Goal: Task Accomplishment & Management: Use online tool/utility

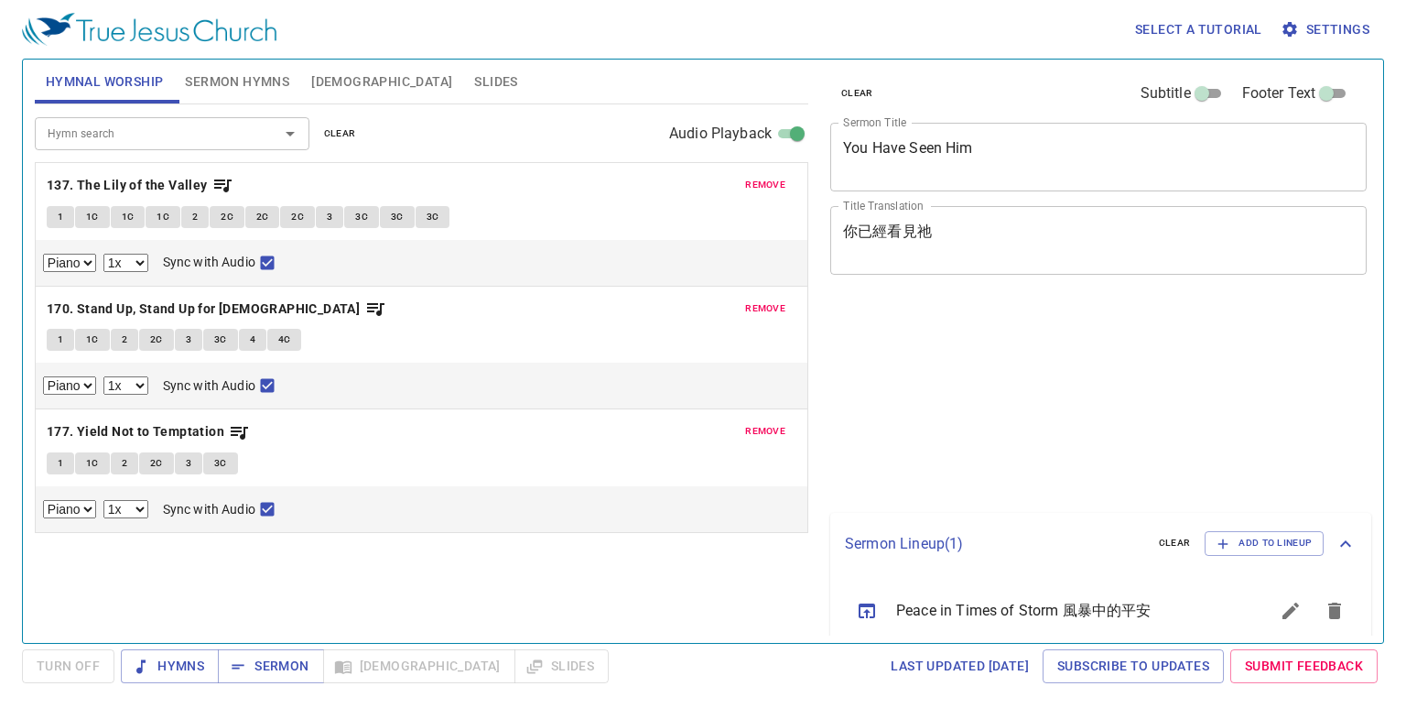
select select "1"
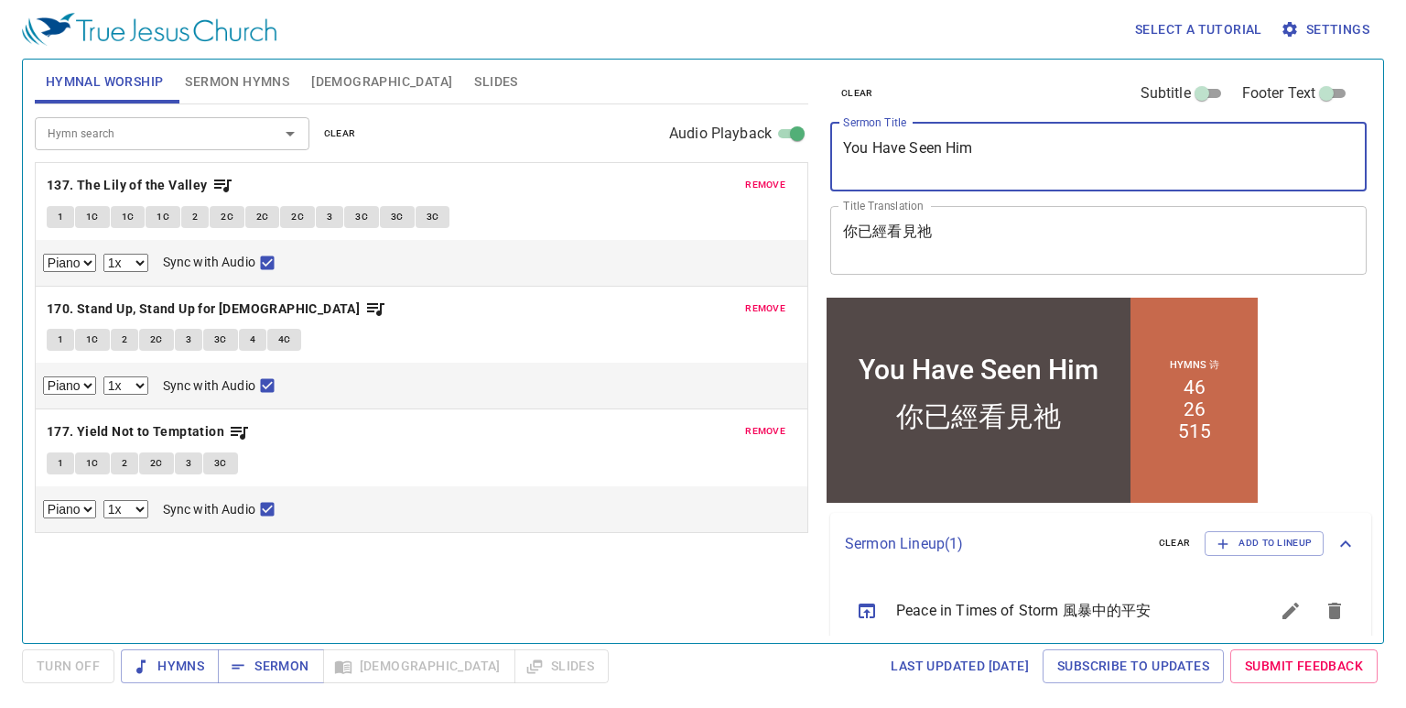
drag, startPoint x: 996, startPoint y: 158, endPoint x: 626, endPoint y: 150, distance: 369.9
click at [626, 150] on div "Hymnal Worship Sermon Hymns Bible Slides Hymn search Hymn search clear Audio Pl…" at bounding box center [702, 343] width 1351 height 583
paste textarea "Everything is done in its beautiful time ."
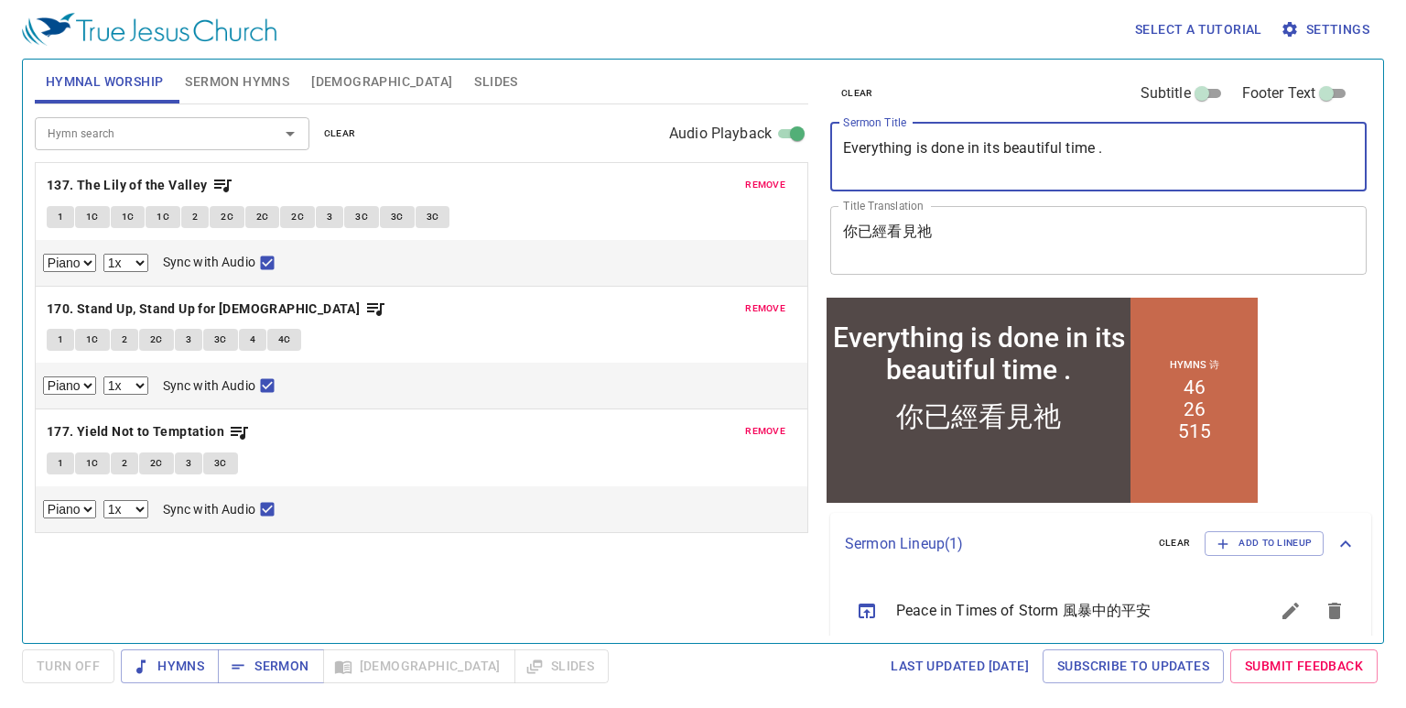
click at [936, 150] on textarea "Everything is done in its beautiful time ." at bounding box center [1098, 156] width 511 height 35
click at [1010, 149] on textarea "Everything is Done in its beautiful time ." at bounding box center [1098, 156] width 511 height 35
click at [1074, 146] on textarea "Everything is Done in its Beautiful time ." at bounding box center [1098, 156] width 511 height 35
type textarea "Everything is Done in its Beautiful Time ."
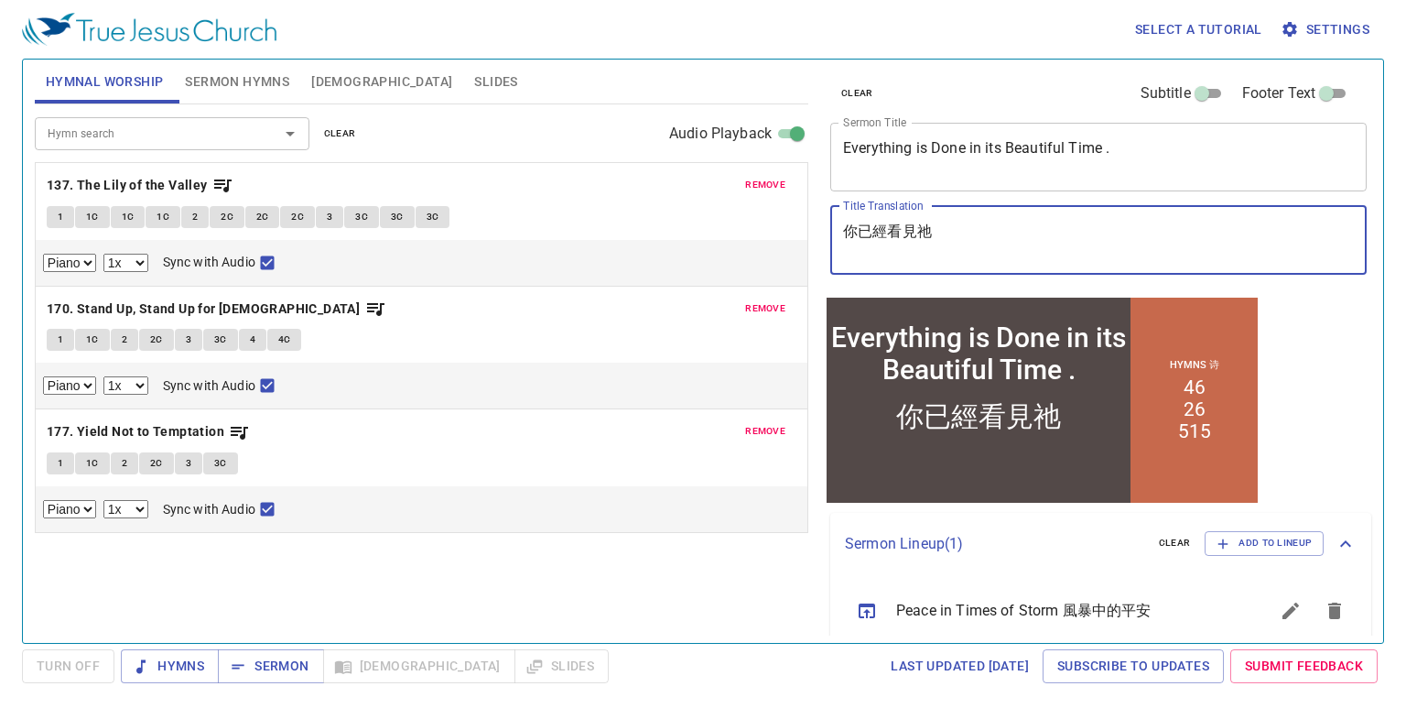
drag, startPoint x: 996, startPoint y: 222, endPoint x: 787, endPoint y: 217, distance: 208.8
click at [787, 217] on div "Hymnal Worship Sermon Hymns Bible Slides Hymn search Hymn search clear Audio Pl…" at bounding box center [702, 343] width 1351 height 583
paste textarea "各按其時，成為美好"
type textarea "各按其時，成為美好"
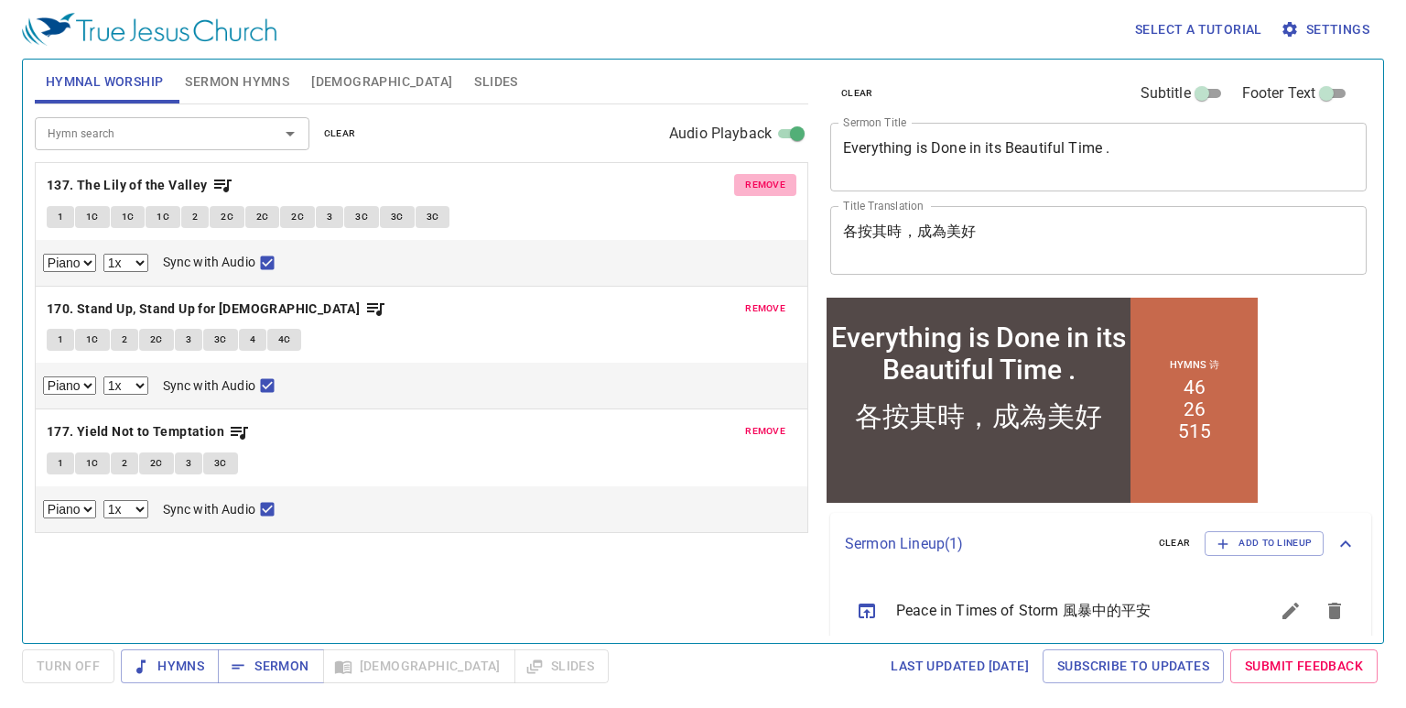
click at [762, 175] on button "remove" at bounding box center [765, 185] width 62 height 22
click at [762, 297] on button "remove" at bounding box center [765, 308] width 62 height 22
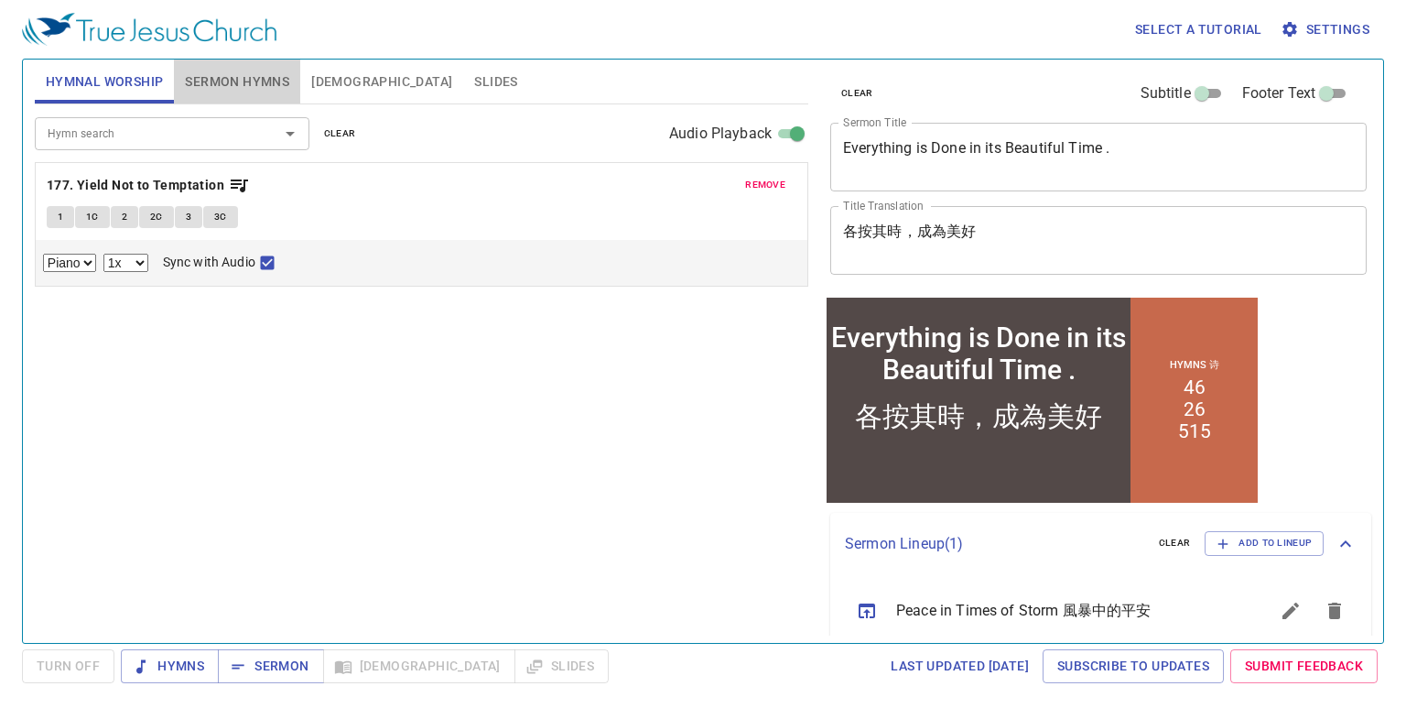
click at [253, 84] on span "Sermon Hymns" at bounding box center [237, 81] width 104 height 23
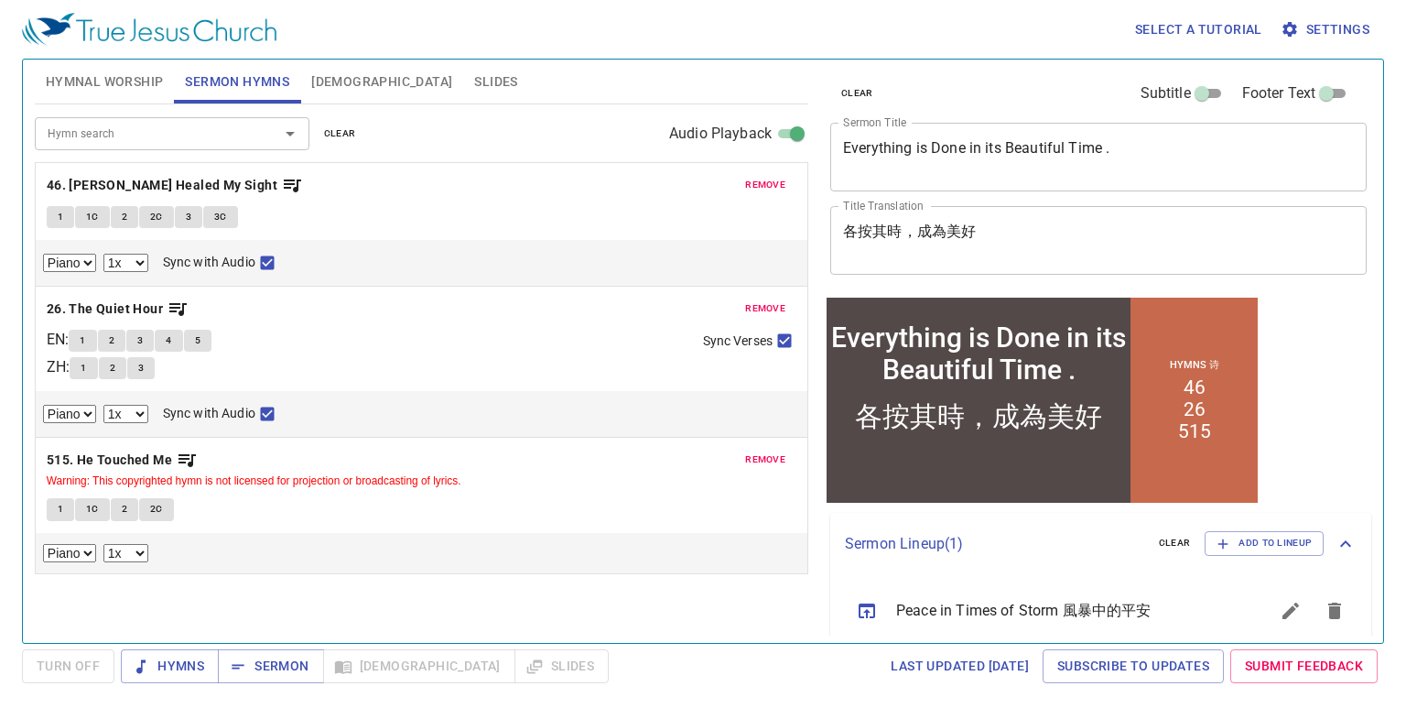
click at [762, 192] on span "remove" at bounding box center [765, 185] width 40 height 16
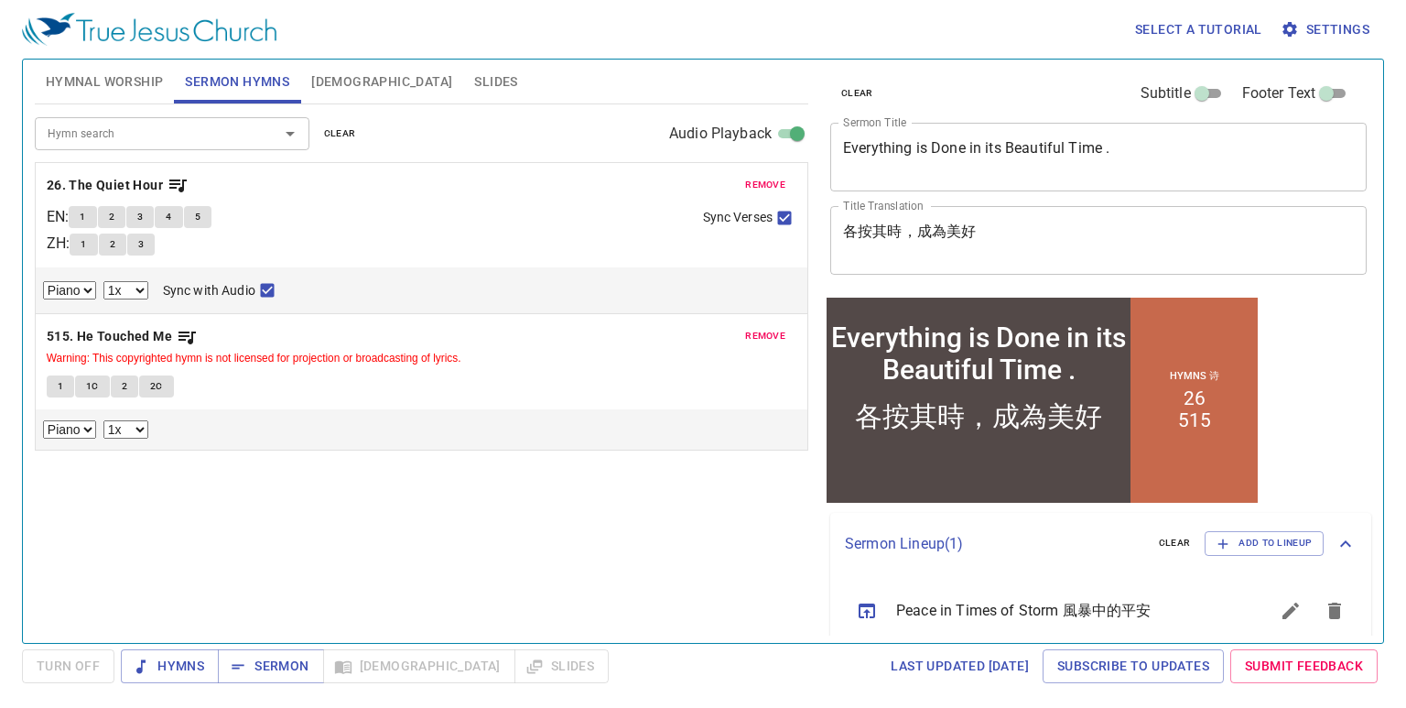
click at [762, 190] on span "remove" at bounding box center [765, 185] width 40 height 16
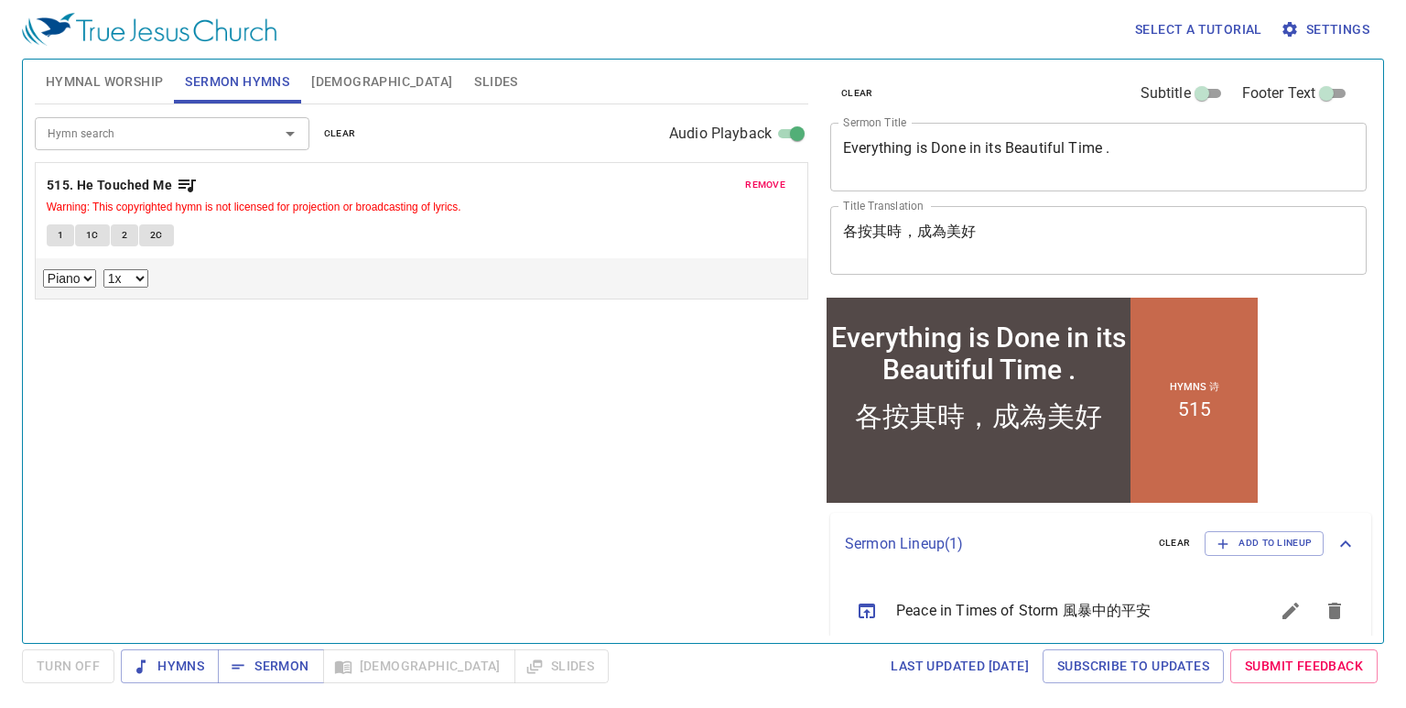
click at [762, 190] on span "remove" at bounding box center [765, 185] width 40 height 16
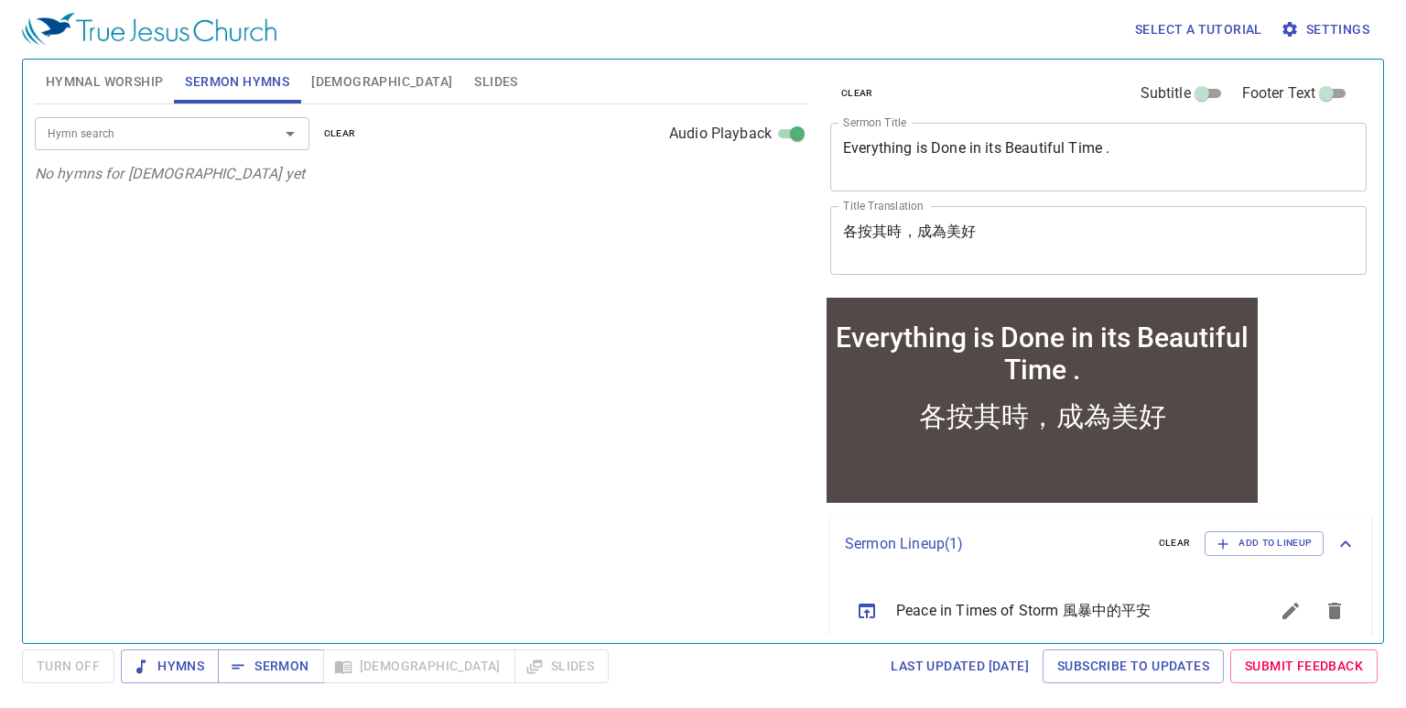
click at [212, 135] on input "Hymn search" at bounding box center [145, 133] width 210 height 21
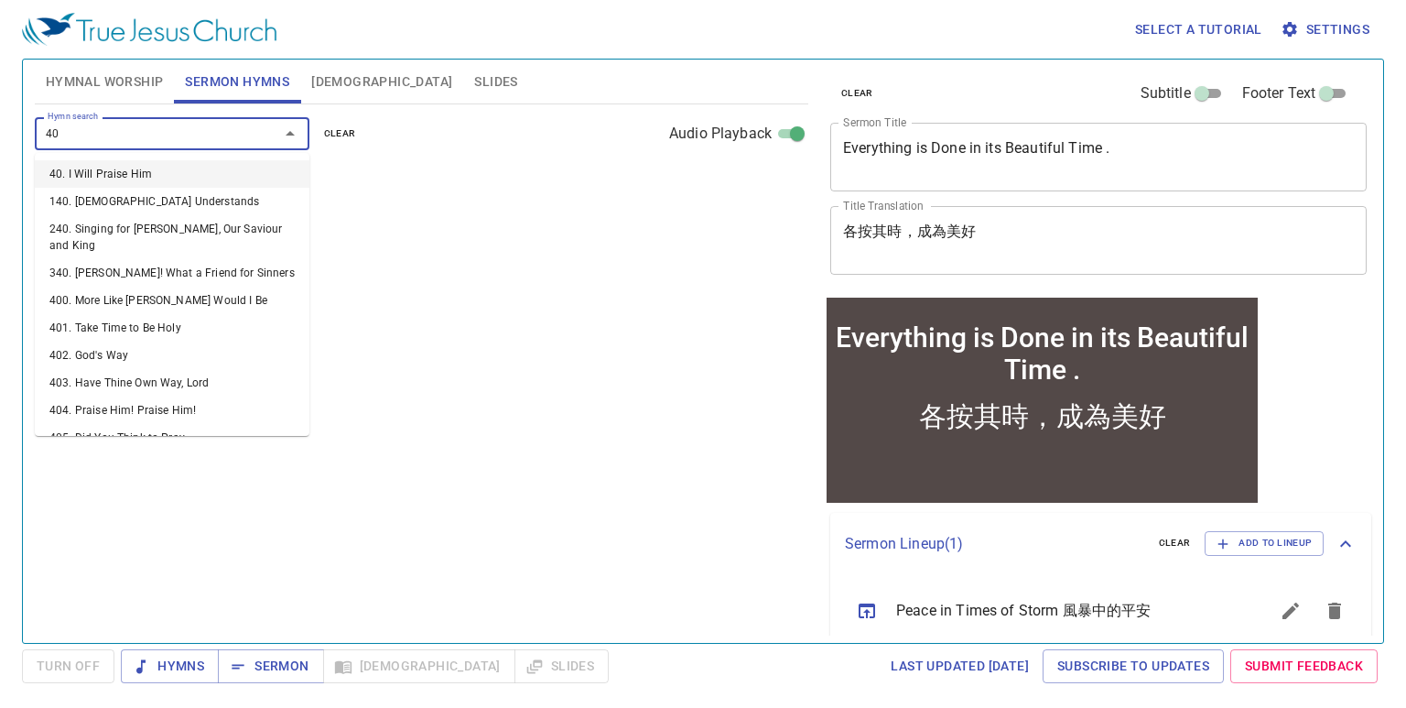
type input "403"
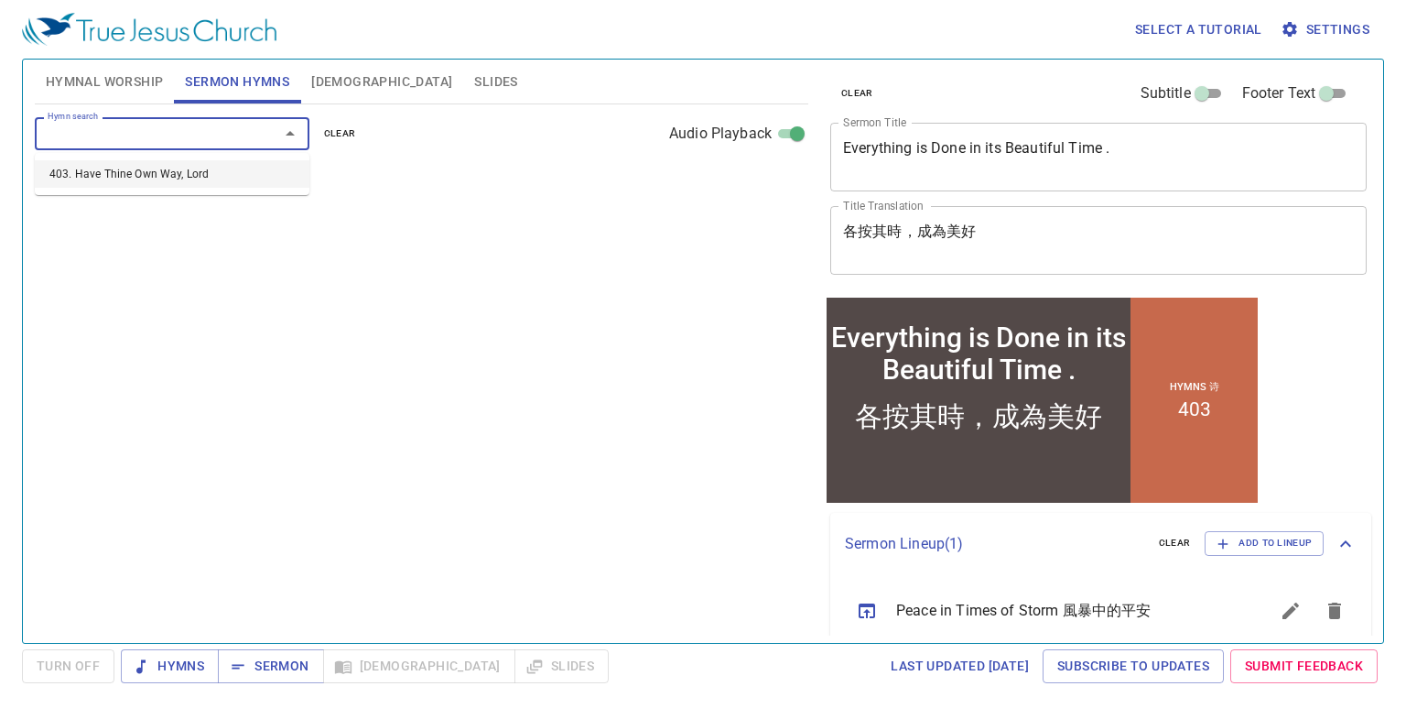
select select "1"
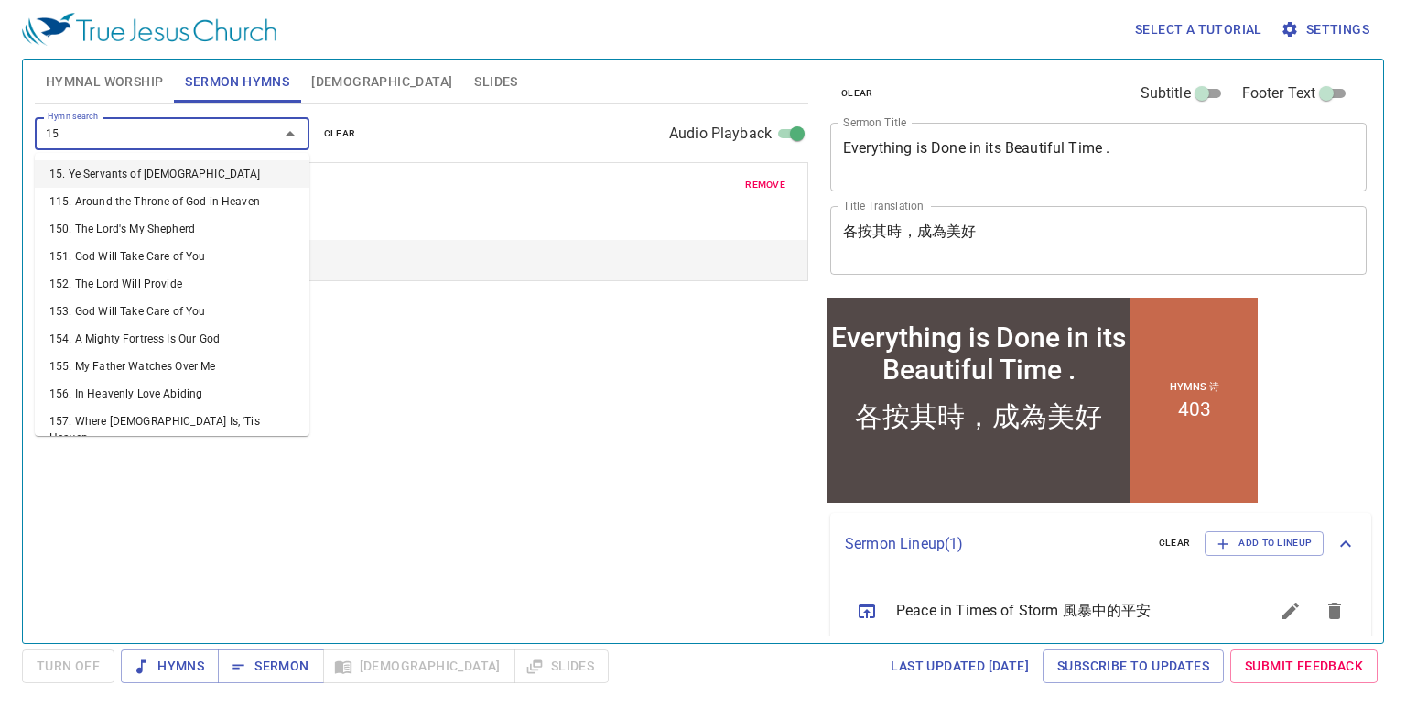
type input "152"
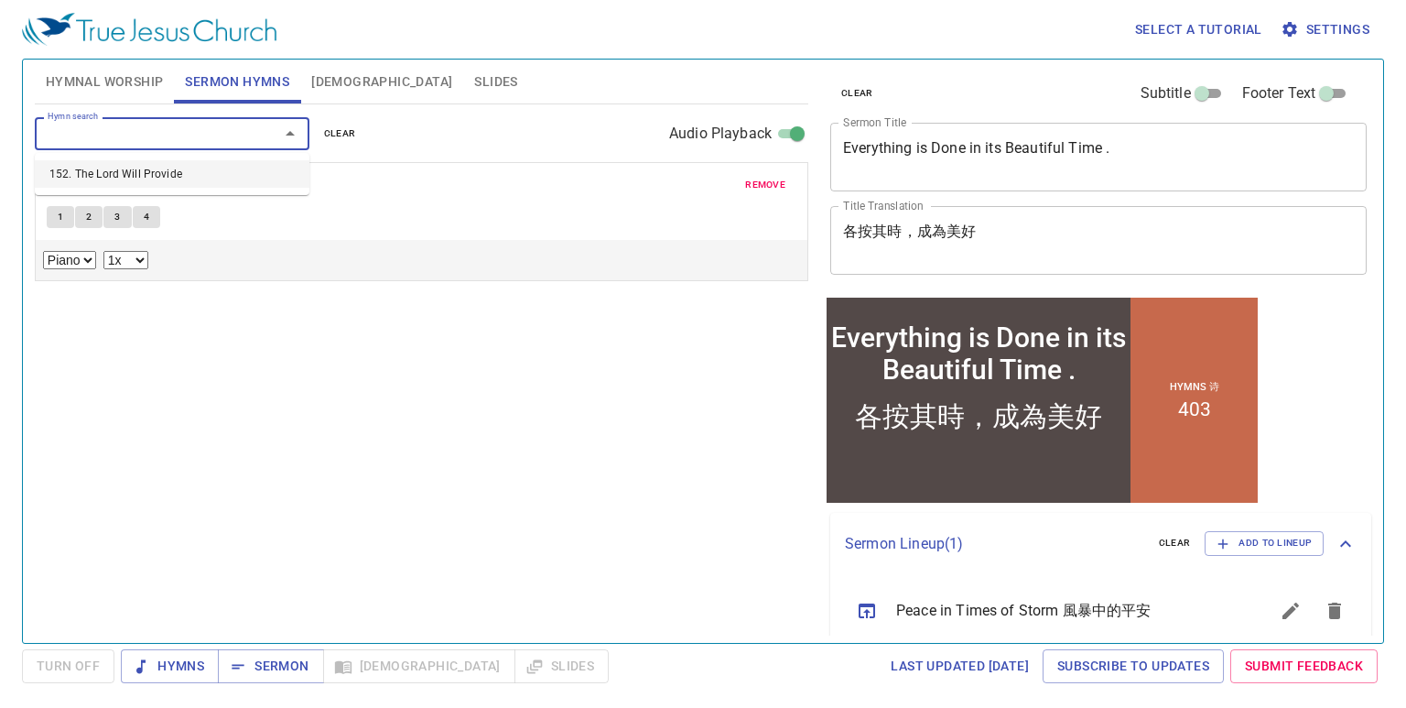
select select "1"
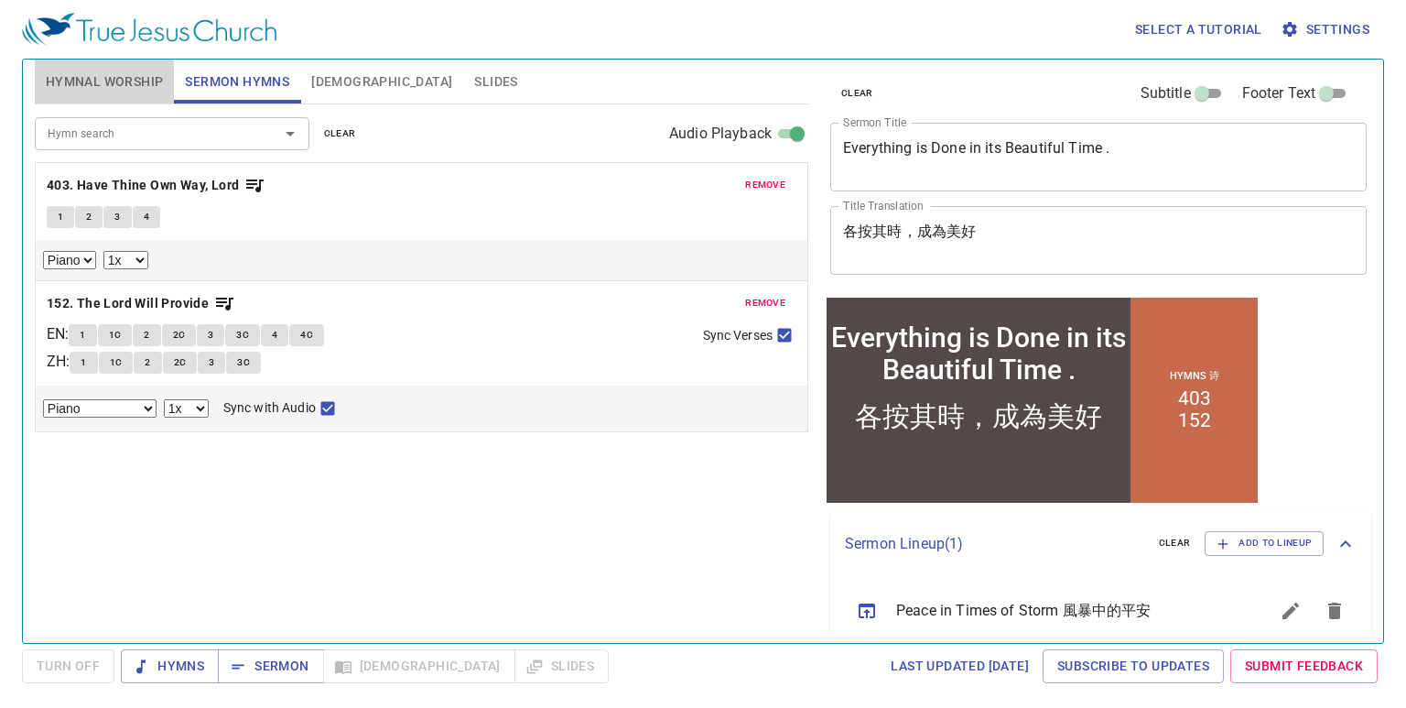
drag, startPoint x: 129, startPoint y: 73, endPoint x: 126, endPoint y: 88, distance: 14.9
click at [128, 73] on span "Hymnal Worship" at bounding box center [105, 81] width 118 height 23
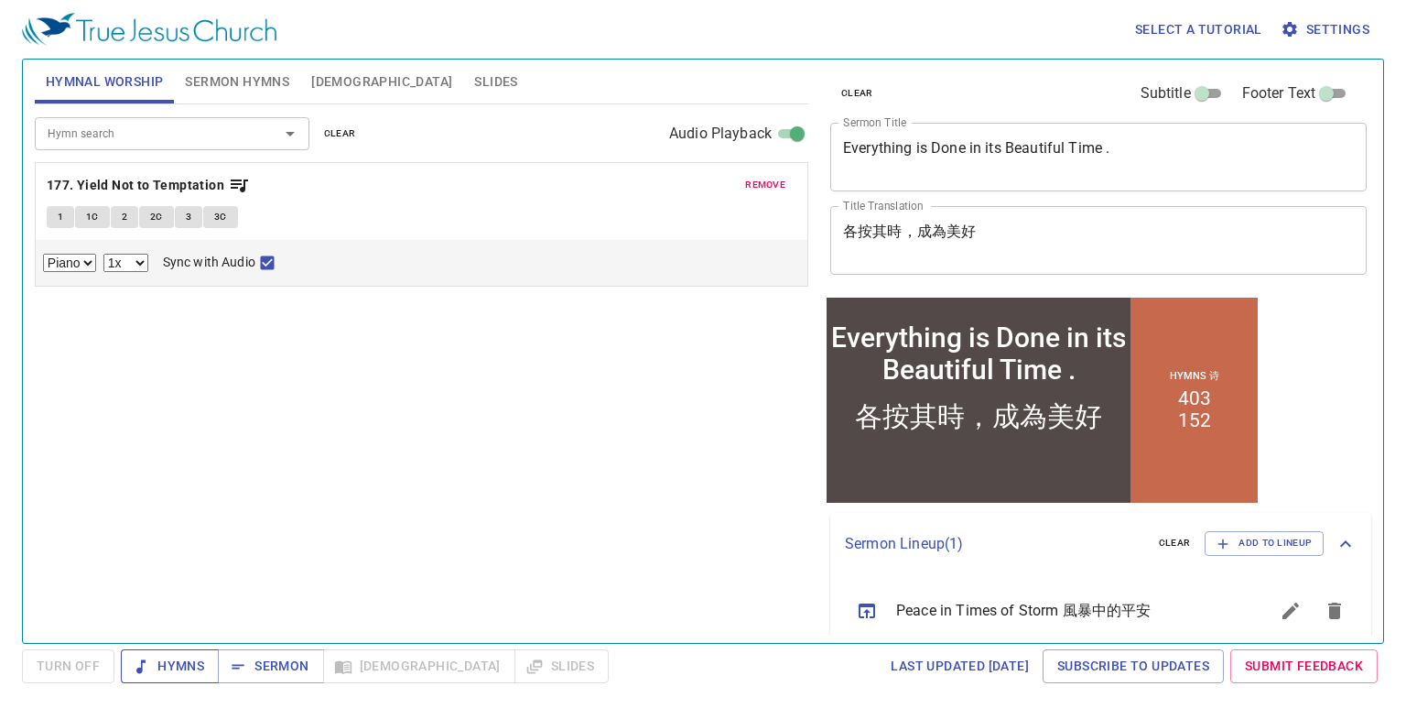
click at [184, 657] on span "Hymns" at bounding box center [169, 665] width 69 height 23
click at [774, 189] on span "remove" at bounding box center [765, 185] width 40 height 16
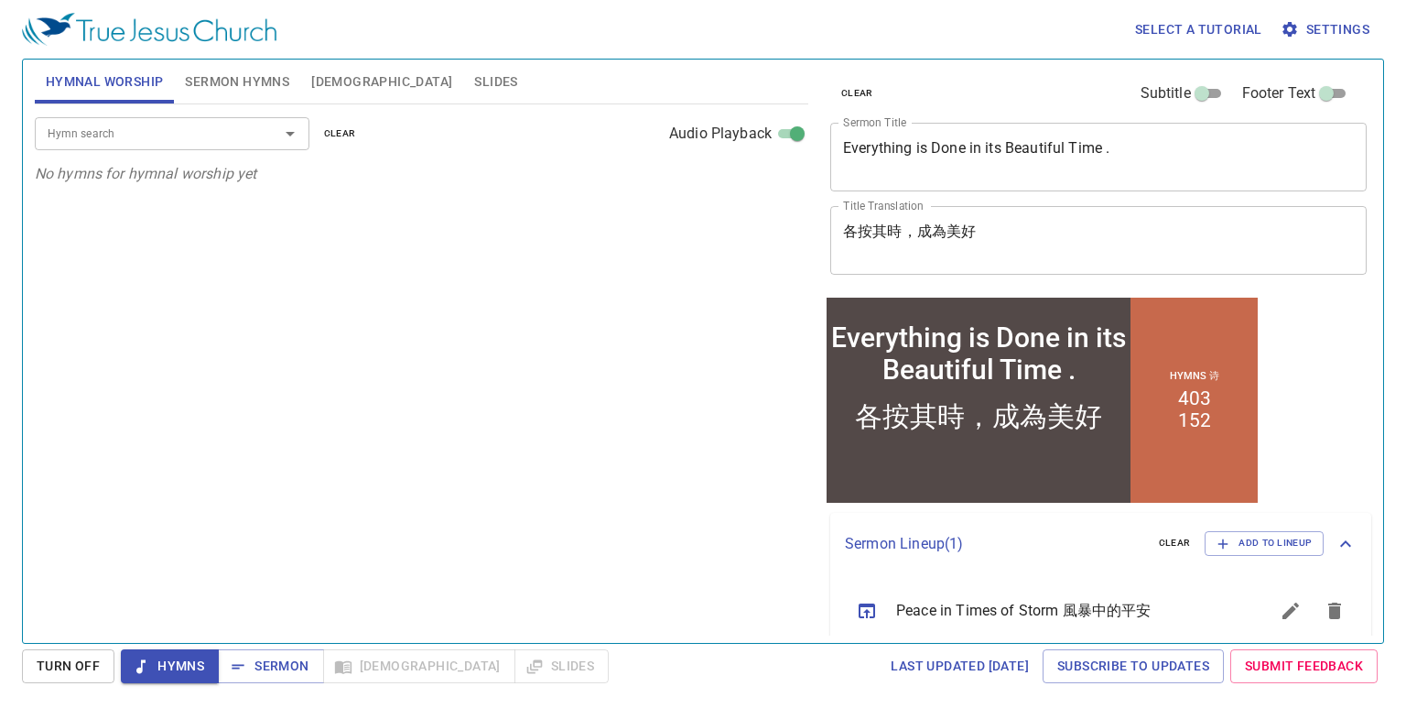
click at [181, 151] on div "Hymn search Hymn search clear Audio Playback" at bounding box center [421, 133] width 773 height 59
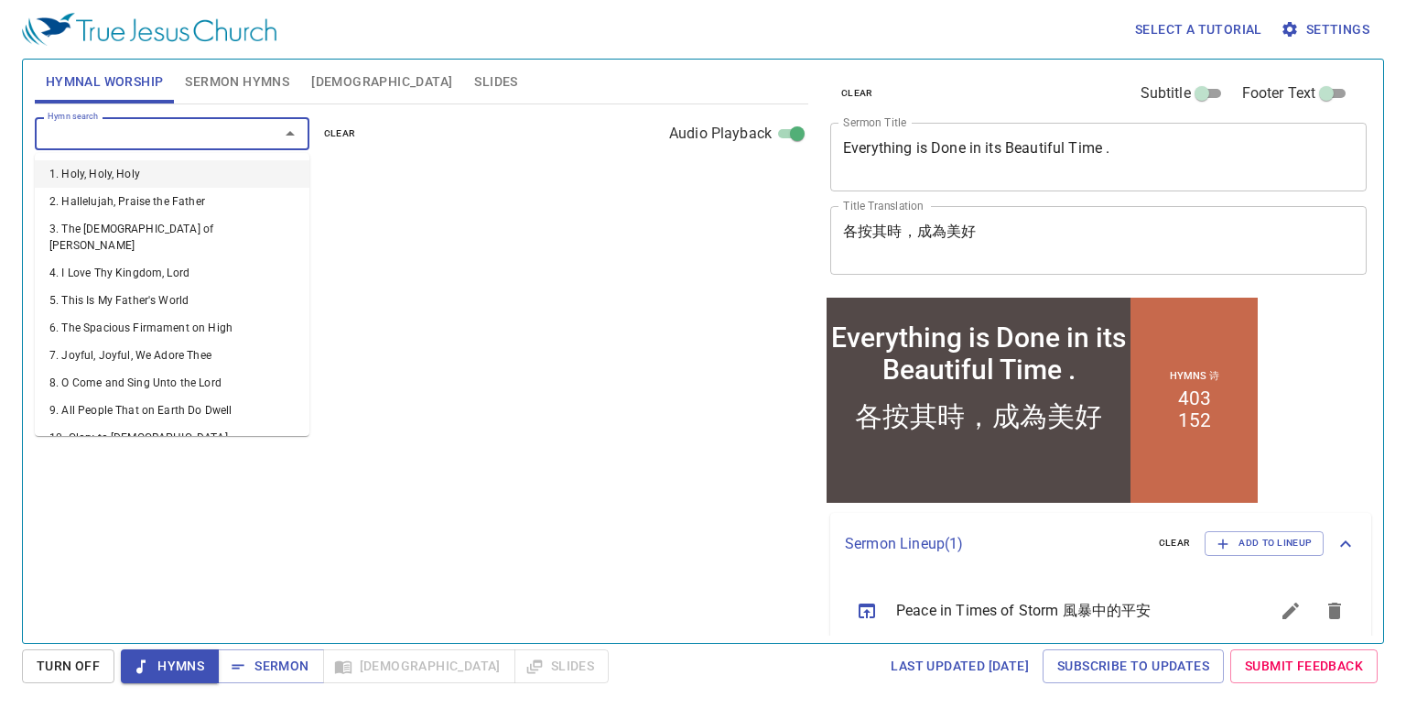
click at [183, 137] on input "Hymn search" at bounding box center [145, 133] width 210 height 21
type input "400"
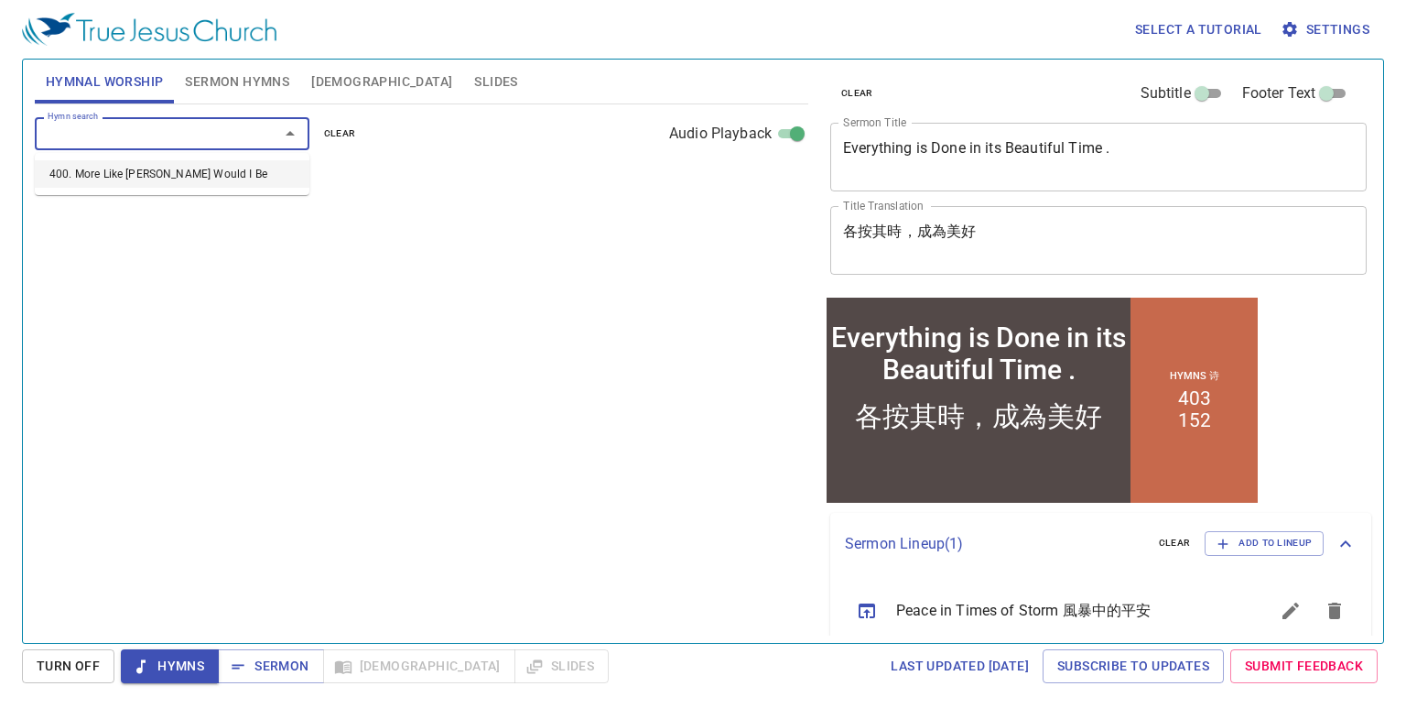
select select "1"
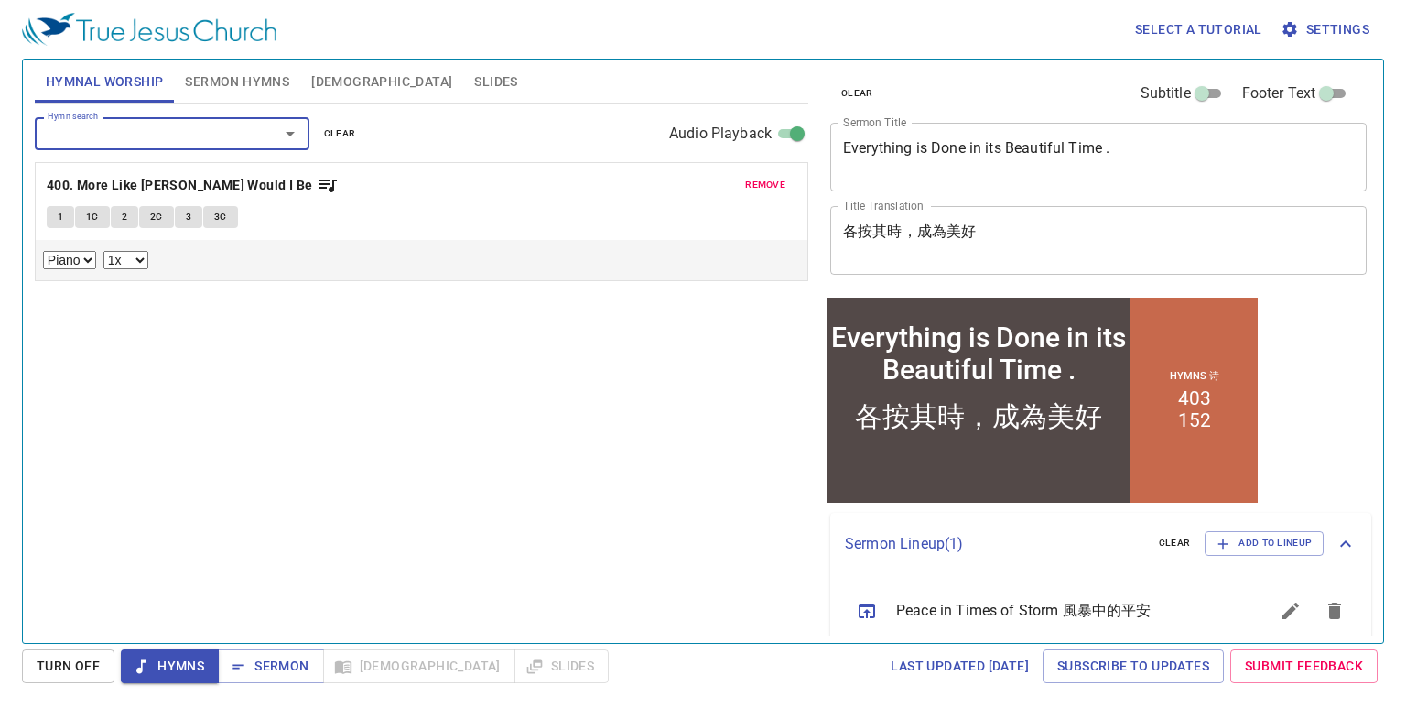
click at [201, 659] on span "Hymns" at bounding box center [169, 665] width 69 height 23
click at [177, 667] on span "Hymns" at bounding box center [169, 665] width 69 height 23
click at [283, 662] on span "Sermon" at bounding box center [270, 665] width 76 height 23
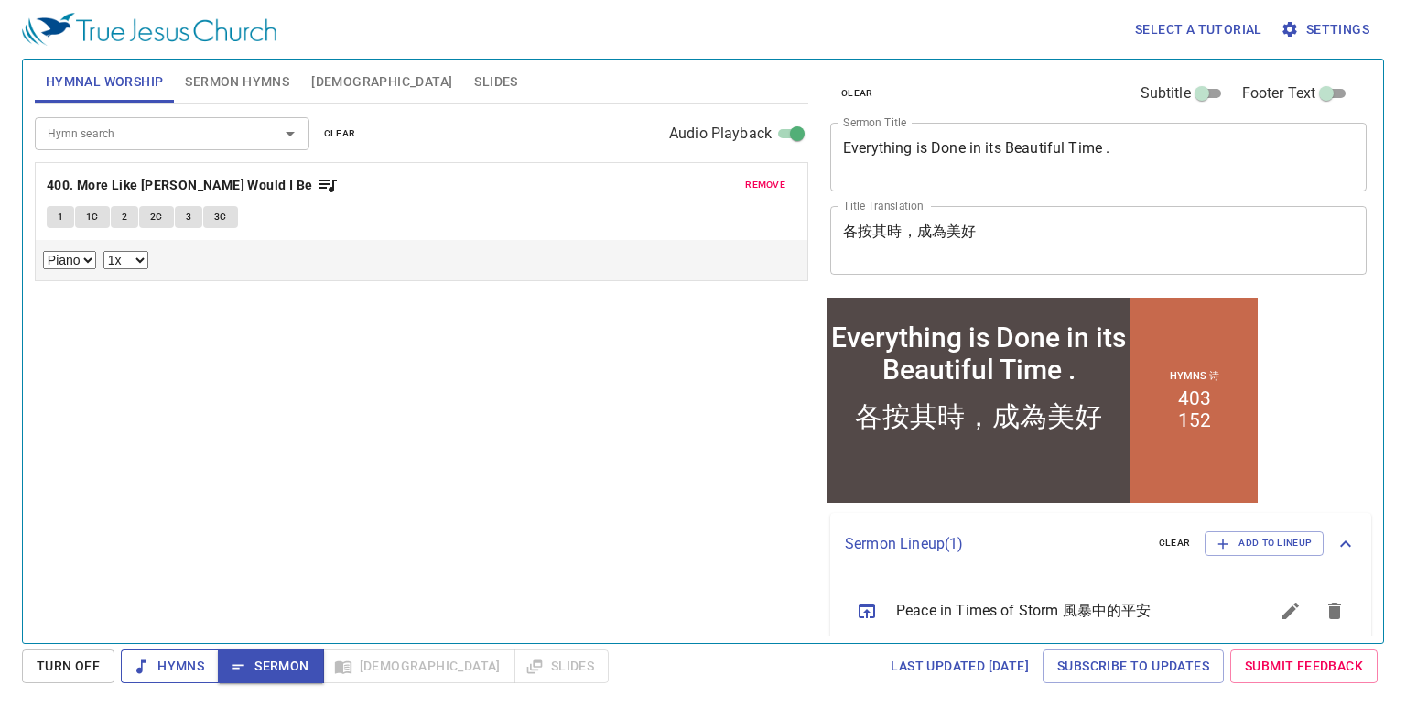
click at [198, 662] on span "Hymns" at bounding box center [169, 665] width 69 height 23
click at [198, 663] on span "Hymns" at bounding box center [169, 665] width 69 height 23
drag, startPoint x: 198, startPoint y: 663, endPoint x: 745, endPoint y: 468, distance: 581.0
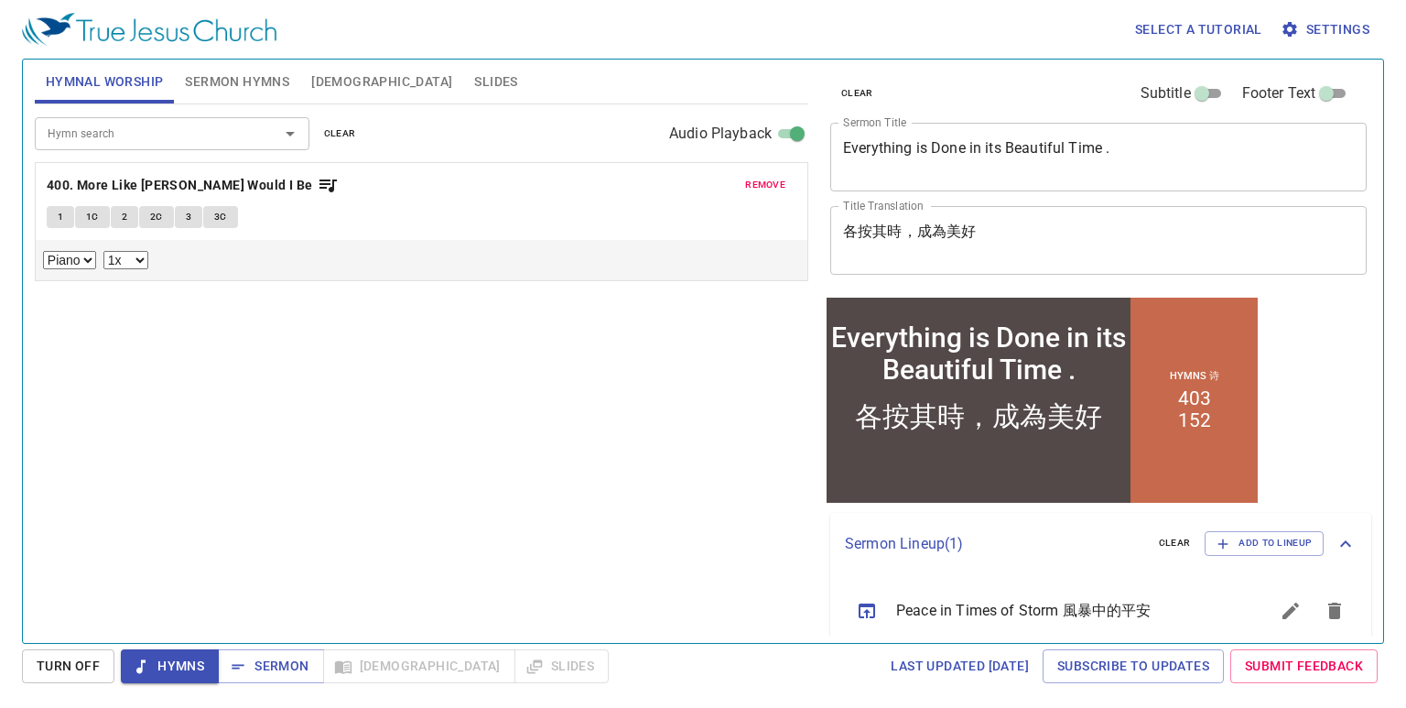
click at [745, 468] on div "Hymn search Hymn search clear Audio Playback remove 400. More Like Jesus Would …" at bounding box center [421, 365] width 773 height 523
drag, startPoint x: 117, startPoint y: 682, endPoint x: 106, endPoint y: 659, distance: 25.4
click at [92, 681] on div "Turn Off Hymns Sermon Bible Slides Last updated 7/2/2025 Subscribe to Updates S…" at bounding box center [703, 666] width 1362 height 34
click at [103, 659] on button "Turn Off" at bounding box center [68, 666] width 92 height 34
click at [180, 665] on span "Hymns" at bounding box center [169, 665] width 69 height 23
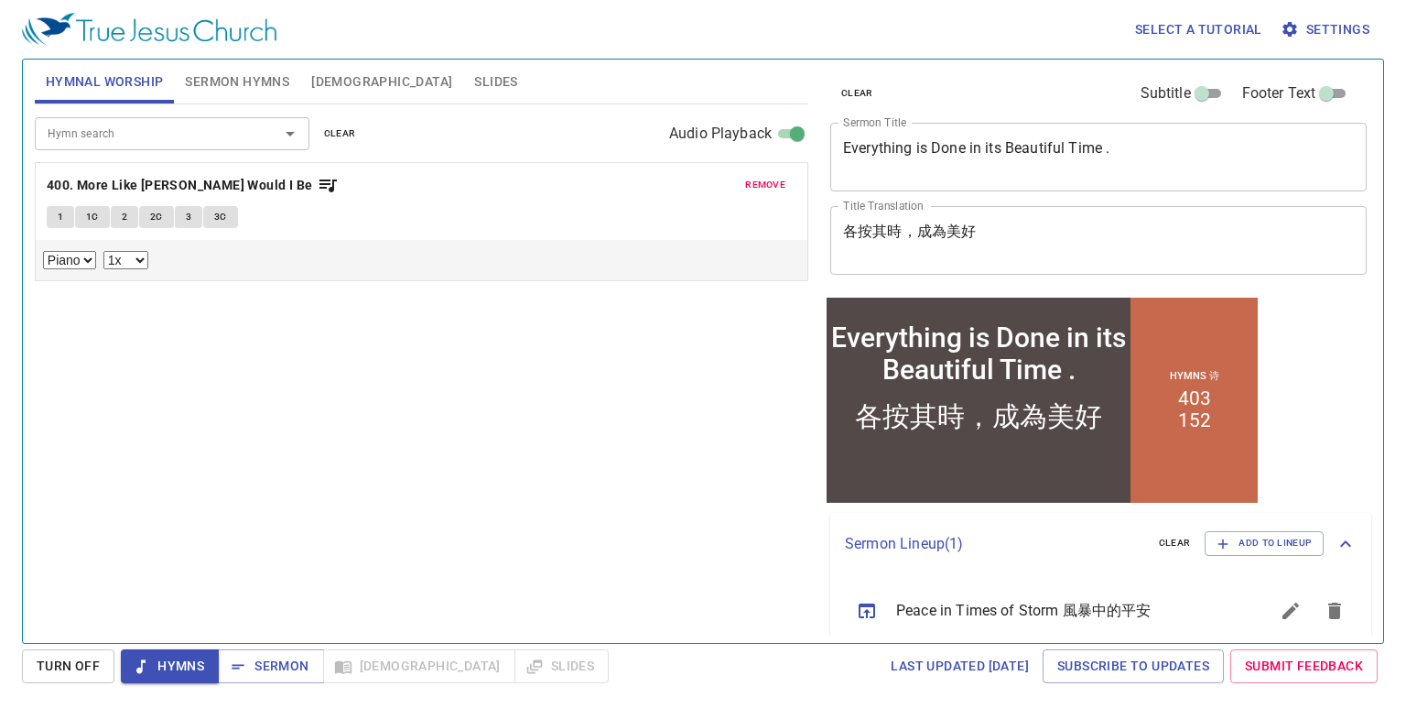
click at [174, 135] on input "Hymn search" at bounding box center [145, 133] width 210 height 21
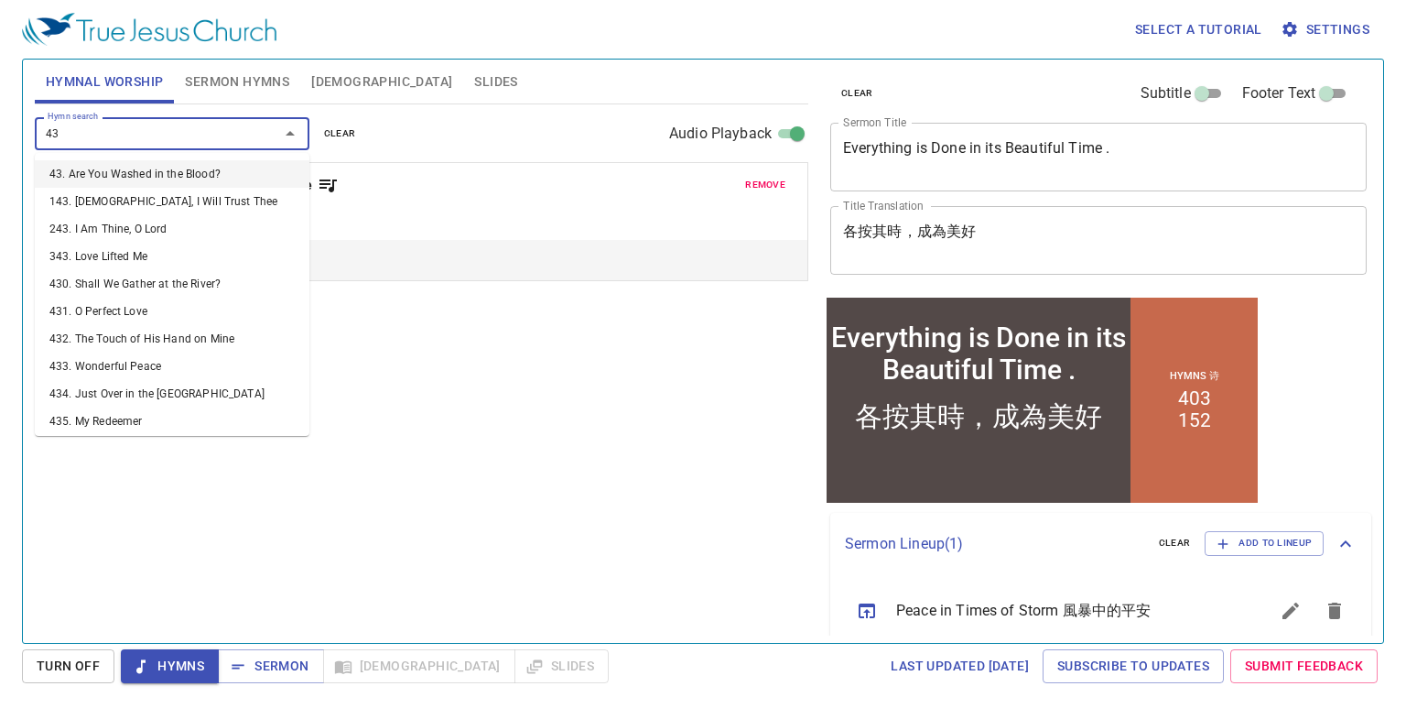
type input "437"
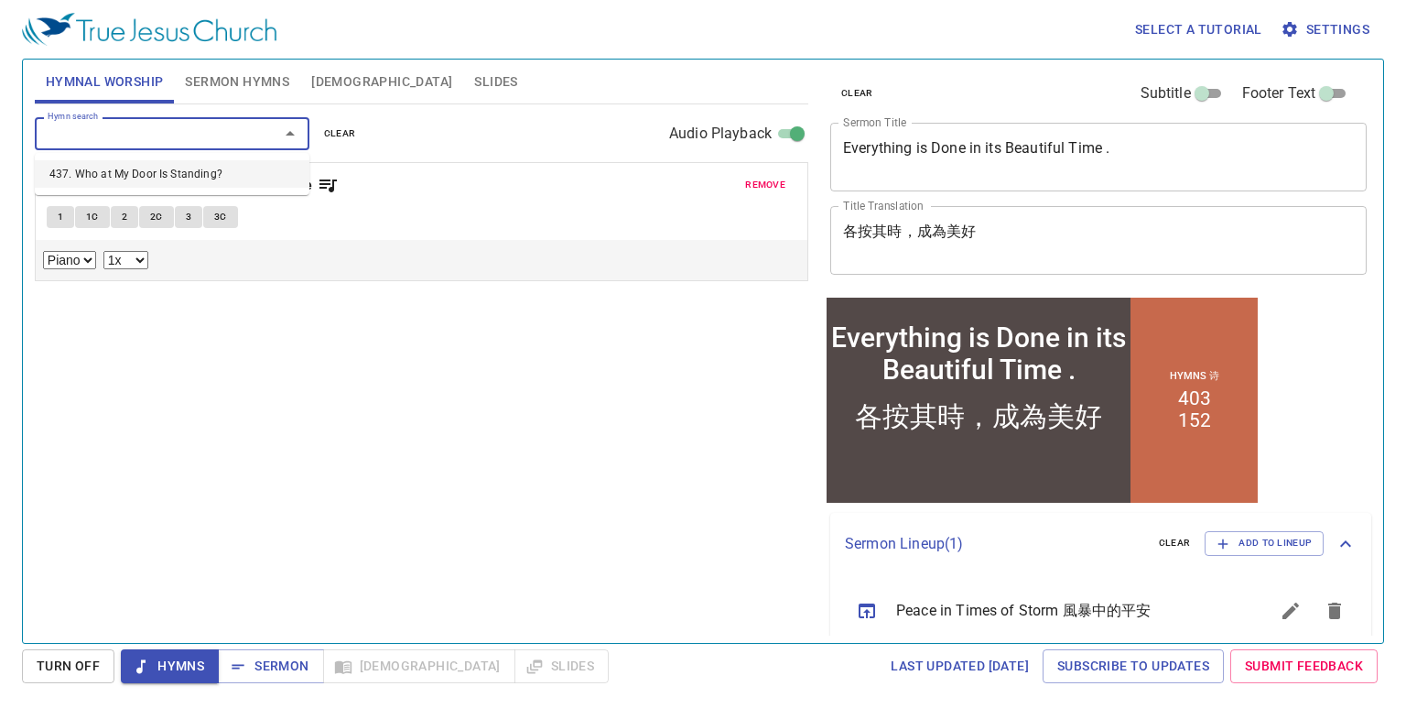
select select "1"
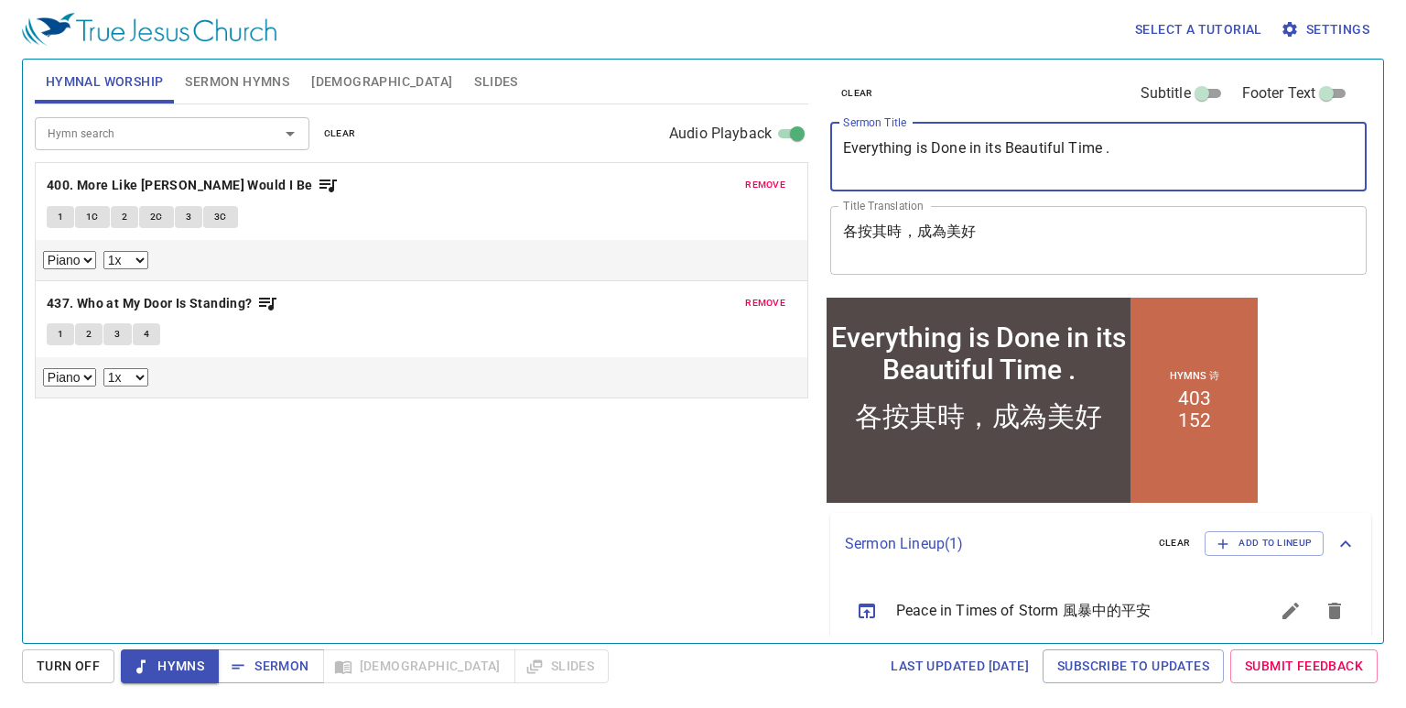
drag, startPoint x: 1138, startPoint y: 163, endPoint x: 796, endPoint y: 162, distance: 341.4
click at [796, 162] on div "Hymnal Worship Sermon Hymns Bible Slides Hymn search Hymn search clear Audio Pl…" at bounding box center [702, 343] width 1351 height 583
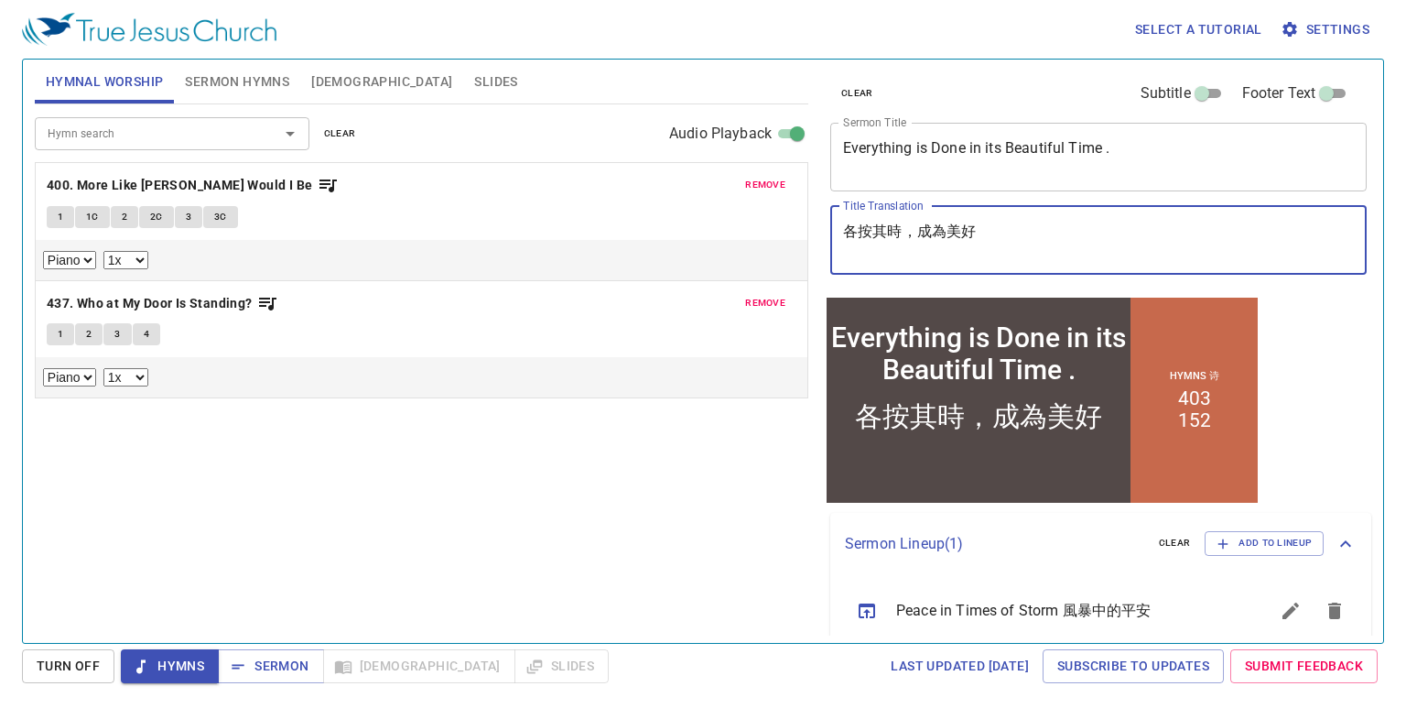
drag, startPoint x: 995, startPoint y: 204, endPoint x: 756, endPoint y: 197, distance: 239.0
click at [756, 197] on div "Hymnal Worship Sermon Hymns Bible Slides Hymn search Hymn search clear Audio Pl…" at bounding box center [702, 343] width 1351 height 583
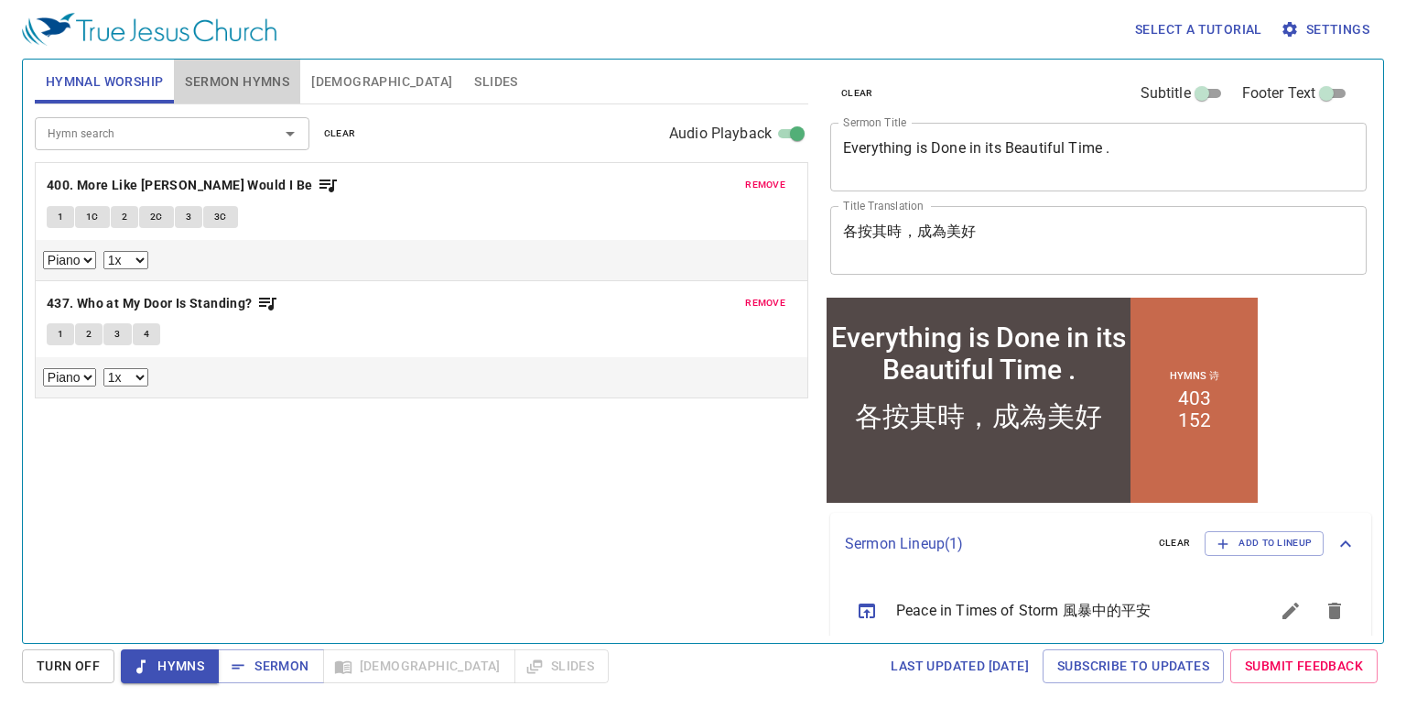
click at [271, 89] on span "Sermon Hymns" at bounding box center [237, 81] width 104 height 23
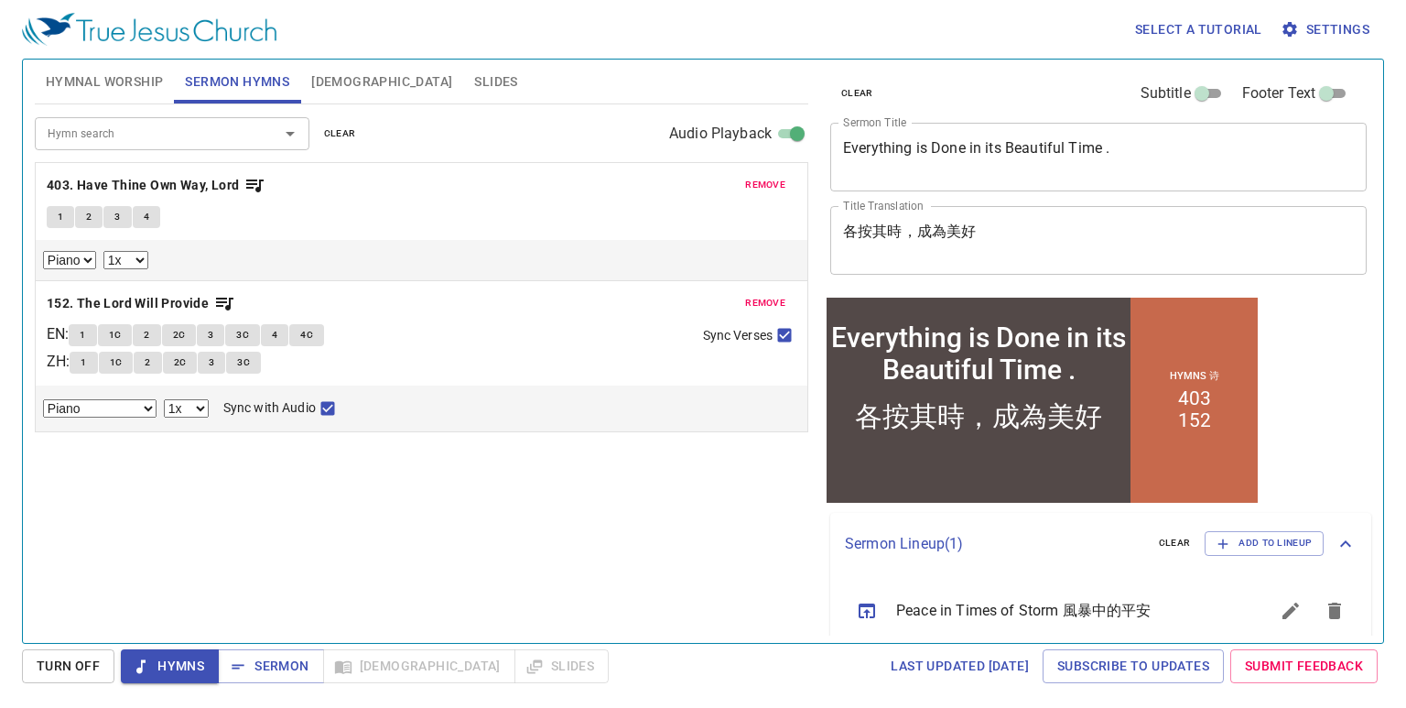
click at [129, 96] on button "Hymnal Worship" at bounding box center [105, 81] width 140 height 44
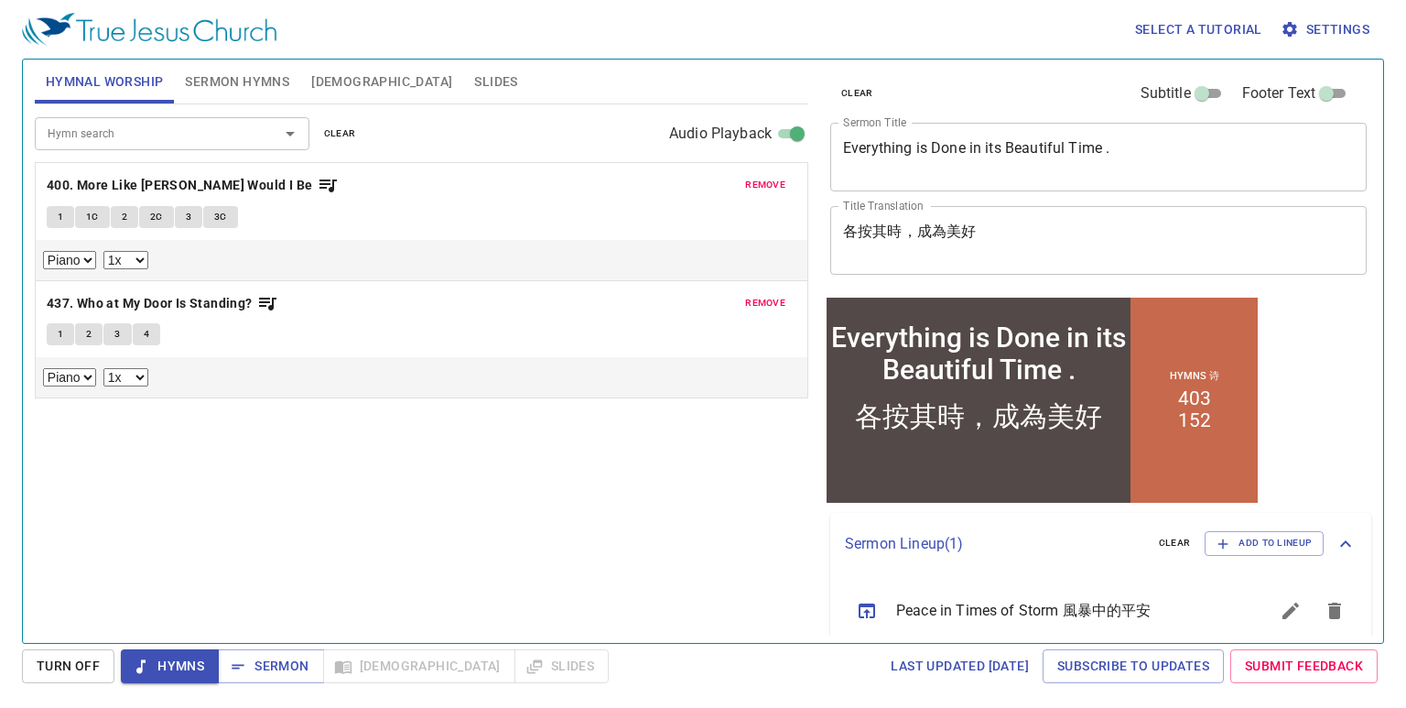
click at [96, 328] on button "2" at bounding box center [88, 334] width 27 height 22
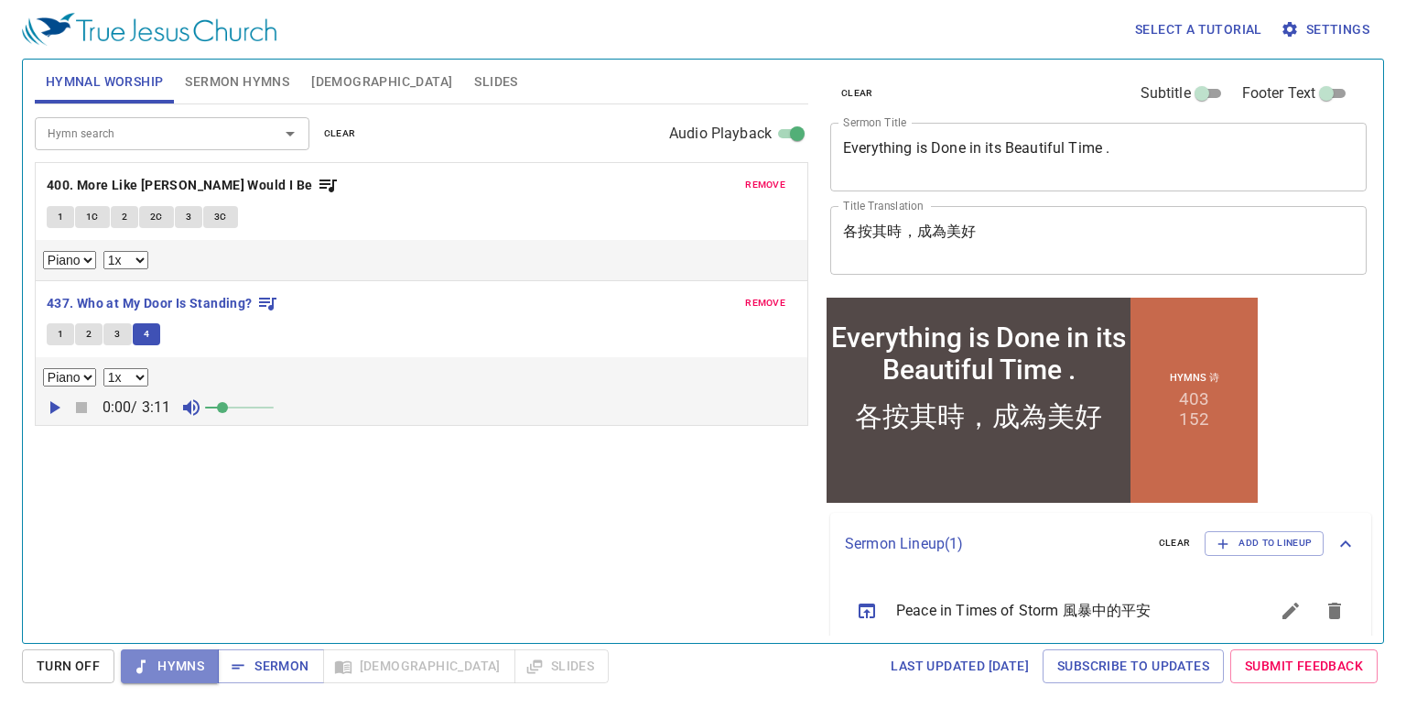
click at [172, 657] on span "Hymns" at bounding box center [169, 665] width 69 height 23
click at [286, 675] on span "Sermon" at bounding box center [270, 665] width 76 height 23
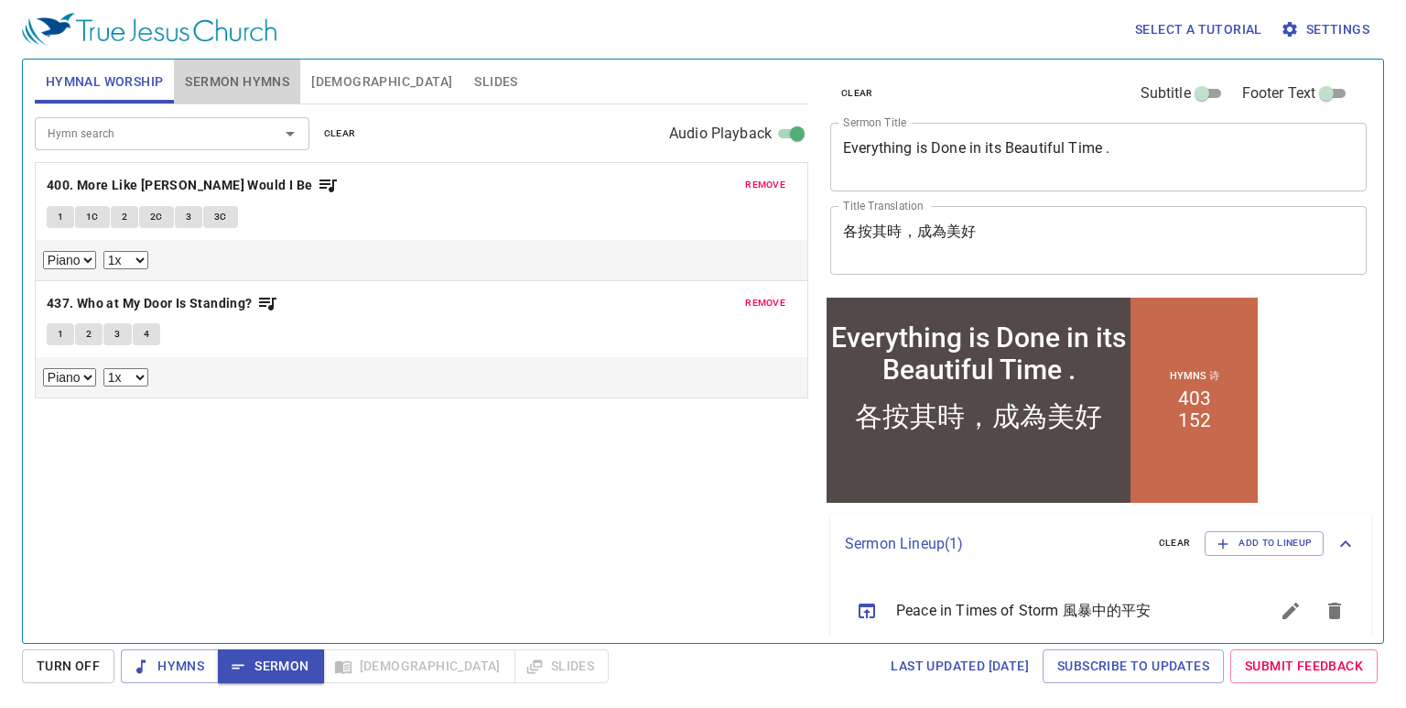
click at [223, 85] on span "Sermon Hymns" at bounding box center [237, 81] width 104 height 23
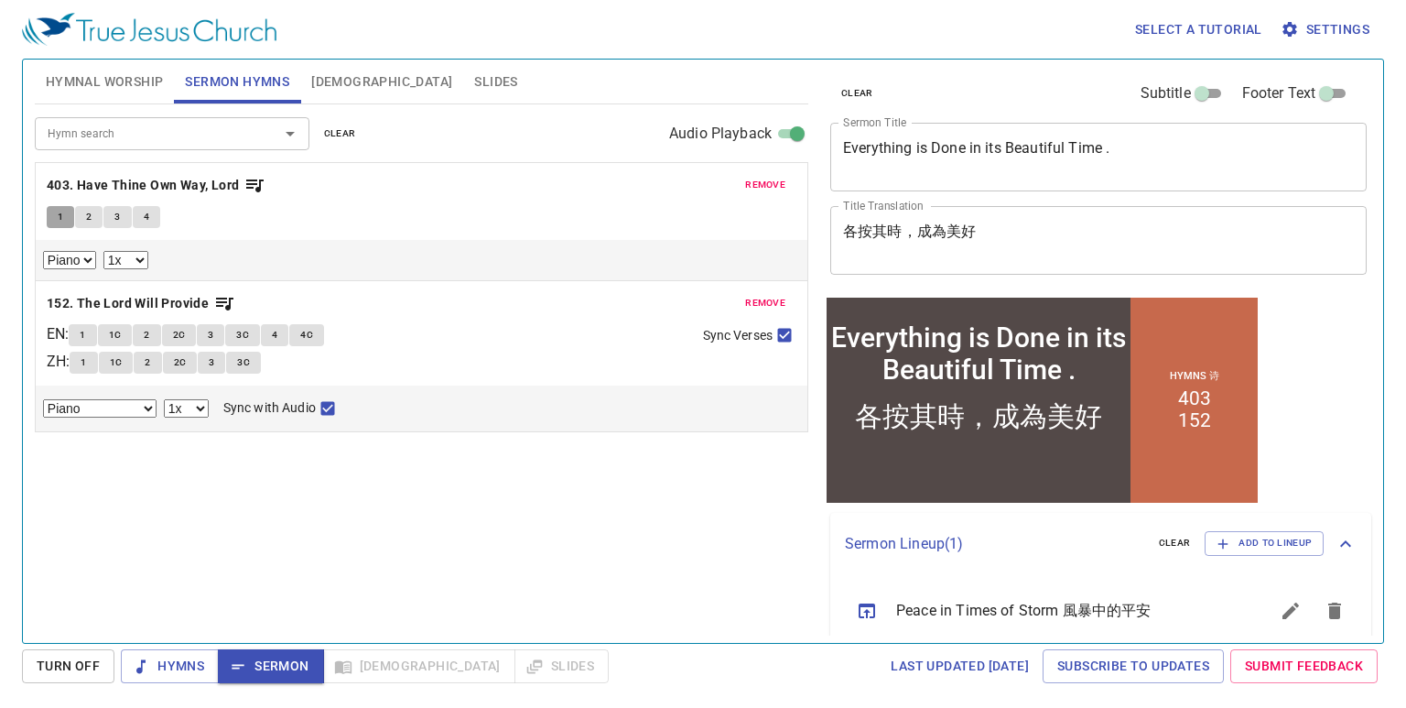
click at [55, 212] on button "1" at bounding box center [60, 217] width 27 height 22
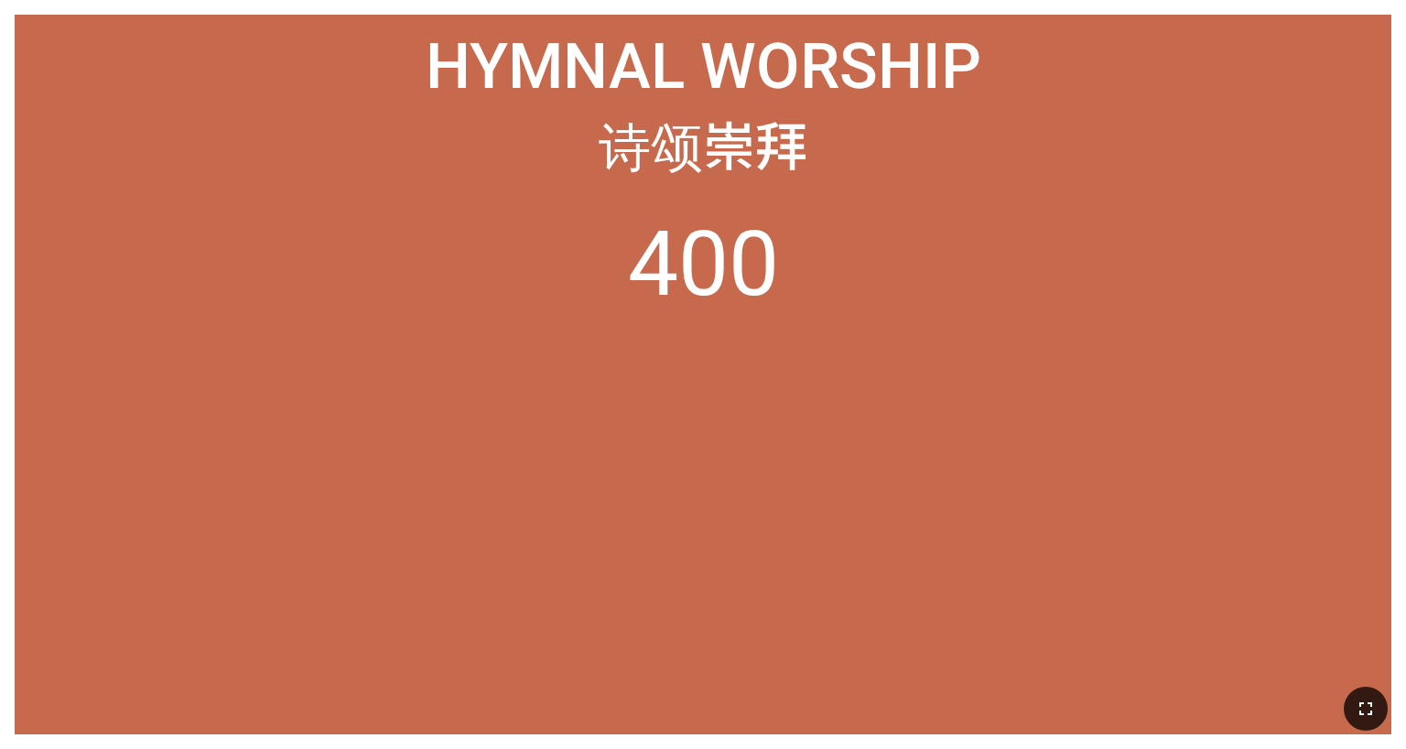
click at [585, 467] on button "button" at bounding box center [1366, 708] width 44 height 44
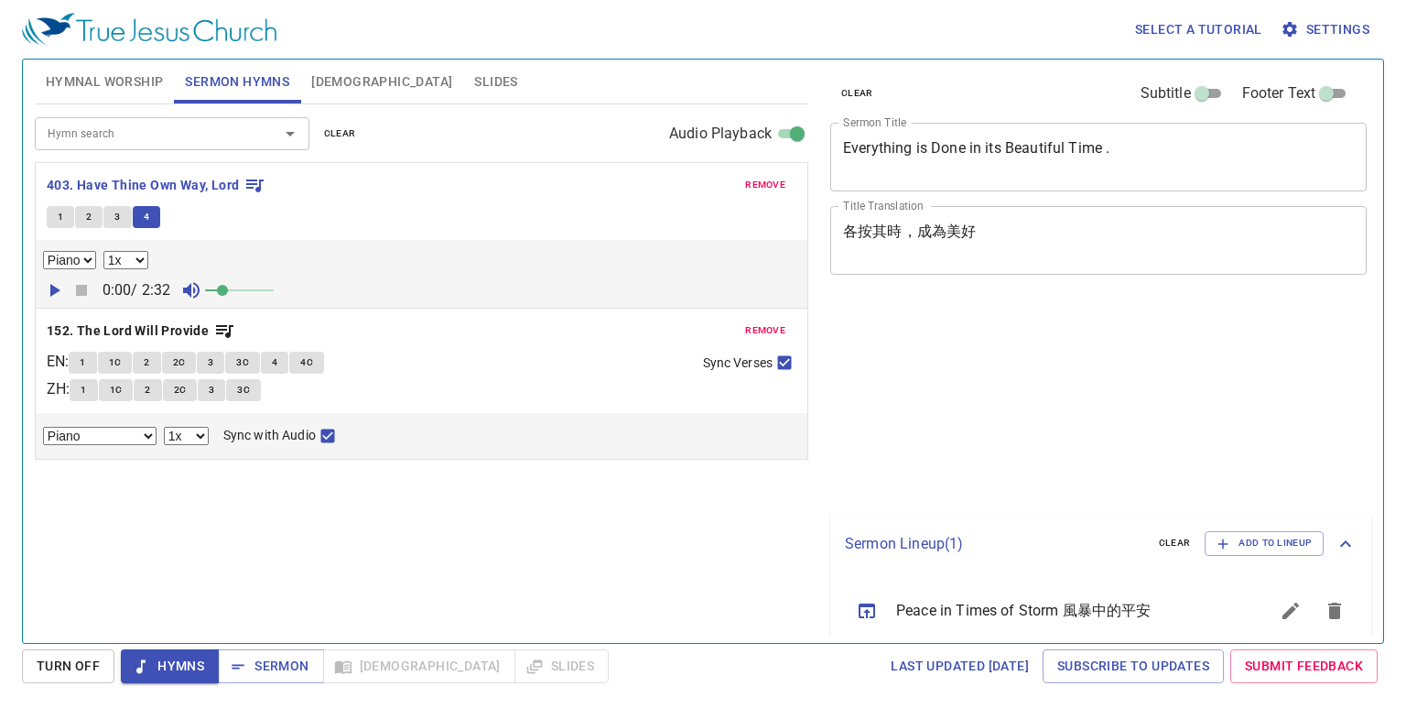
select select "1"
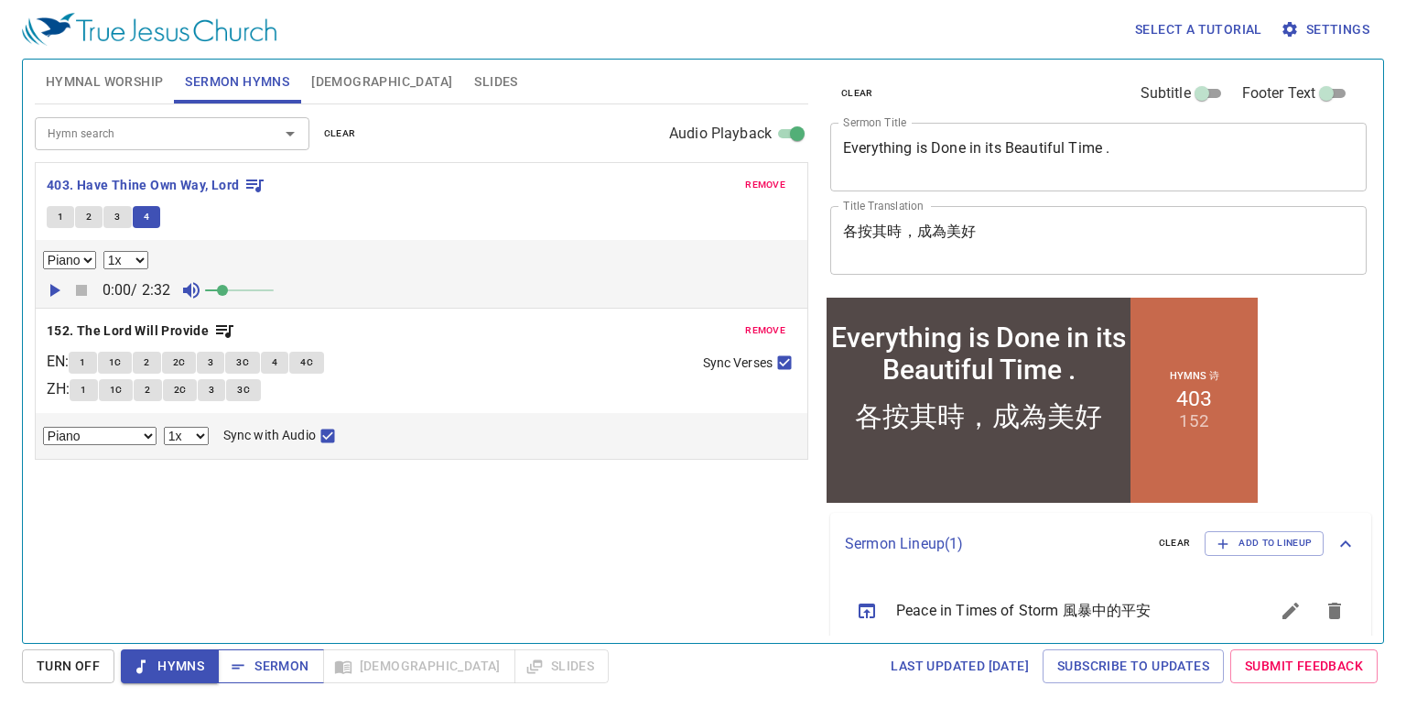
click at [264, 682] on button "Sermon" at bounding box center [270, 666] width 105 height 34
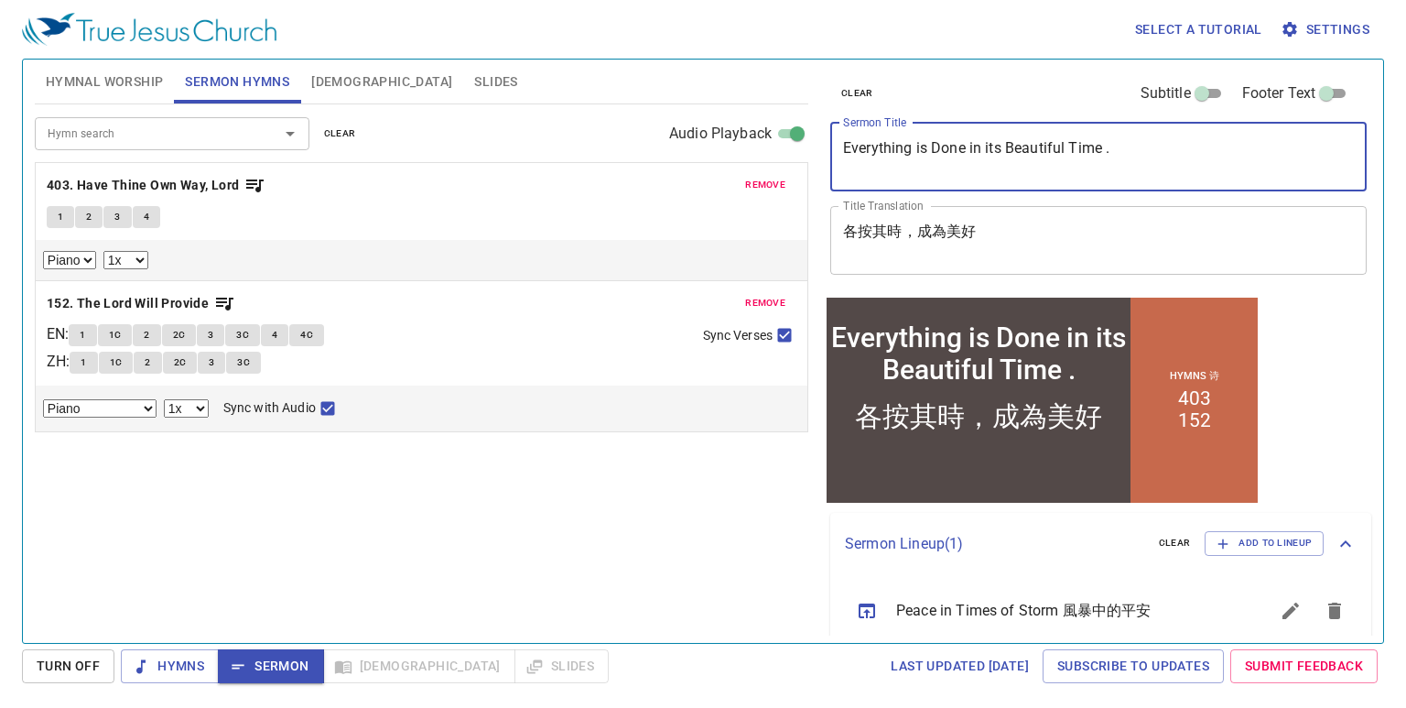
click at [1125, 156] on textarea "Everything is Done in its Beautiful Time ." at bounding box center [1098, 156] width 511 height 35
type textarea "Everything is Done in its Beautiful Time"
click at [1014, 81] on div "clear Subtitle Footer Text" at bounding box center [1091, 93] width 536 height 44
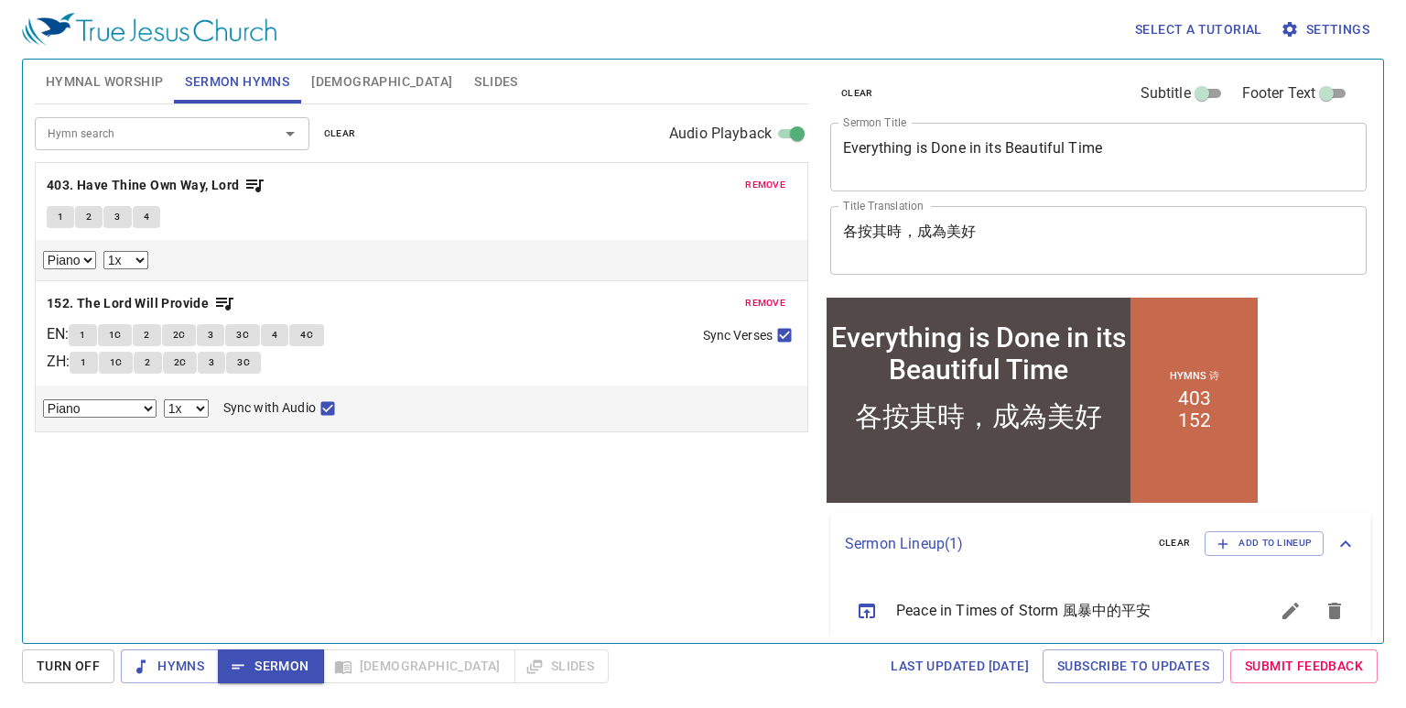
click at [332, 73] on span "[DEMOGRAPHIC_DATA]" at bounding box center [381, 81] width 141 height 23
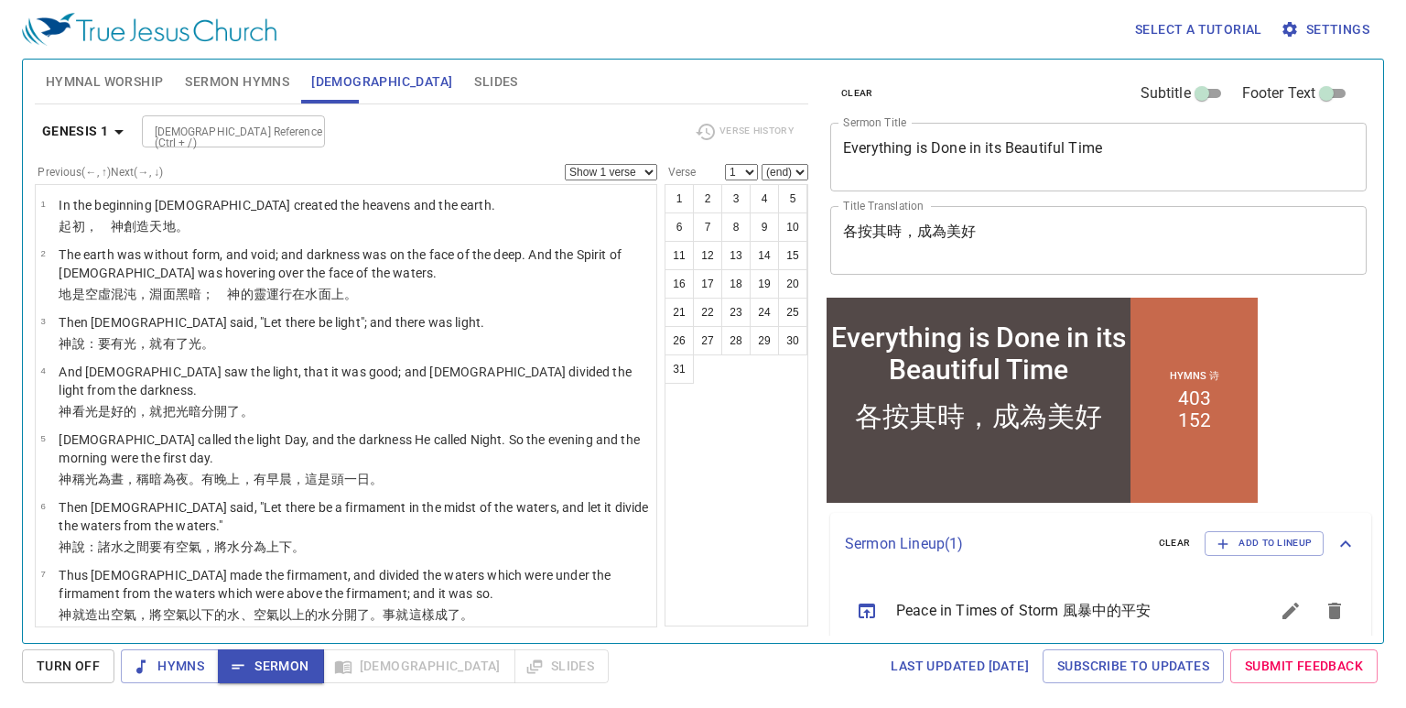
click at [278, 125] on input "[DEMOGRAPHIC_DATA] Reference (Ctrl + /)" at bounding box center [218, 131] width 142 height 21
type input "ecclesiastes 3"
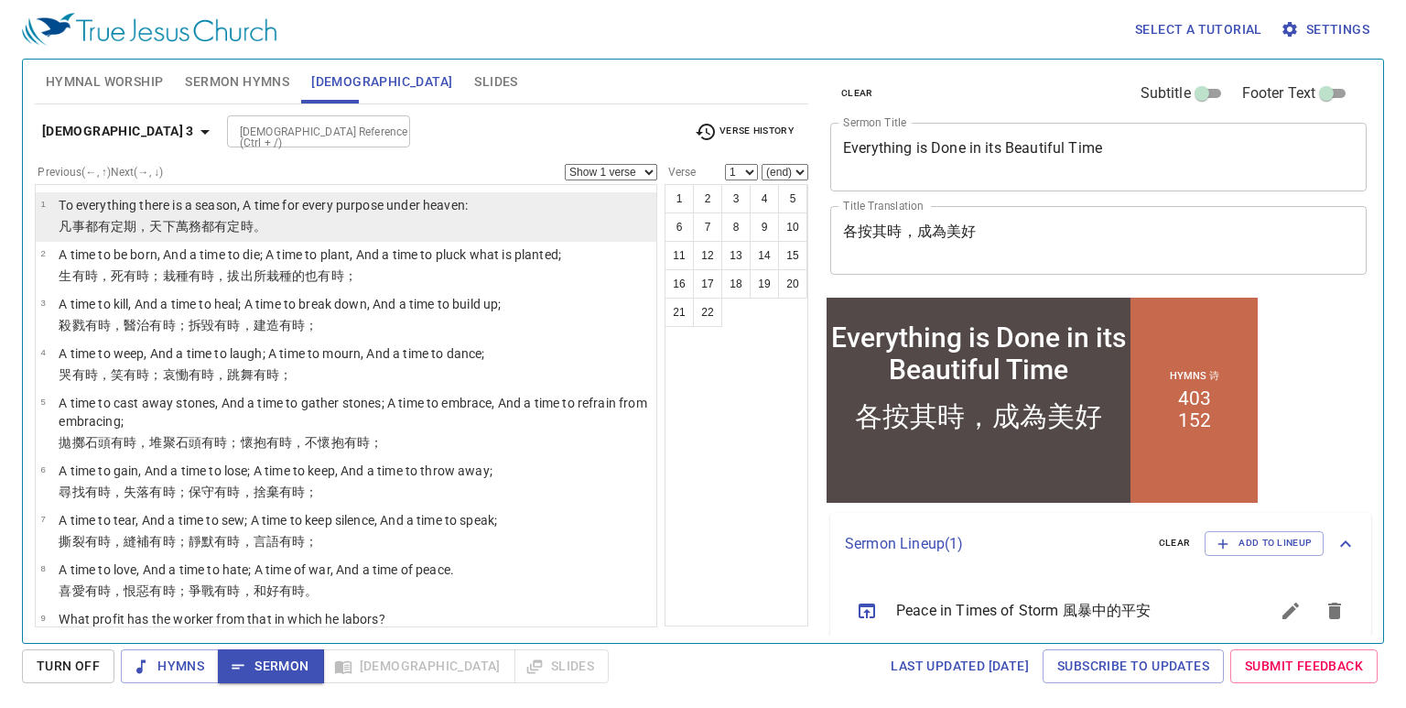
click at [396, 222] on p "凡事都有定期 ，天 下萬務 都有定時 。" at bounding box center [263, 226] width 409 height 18
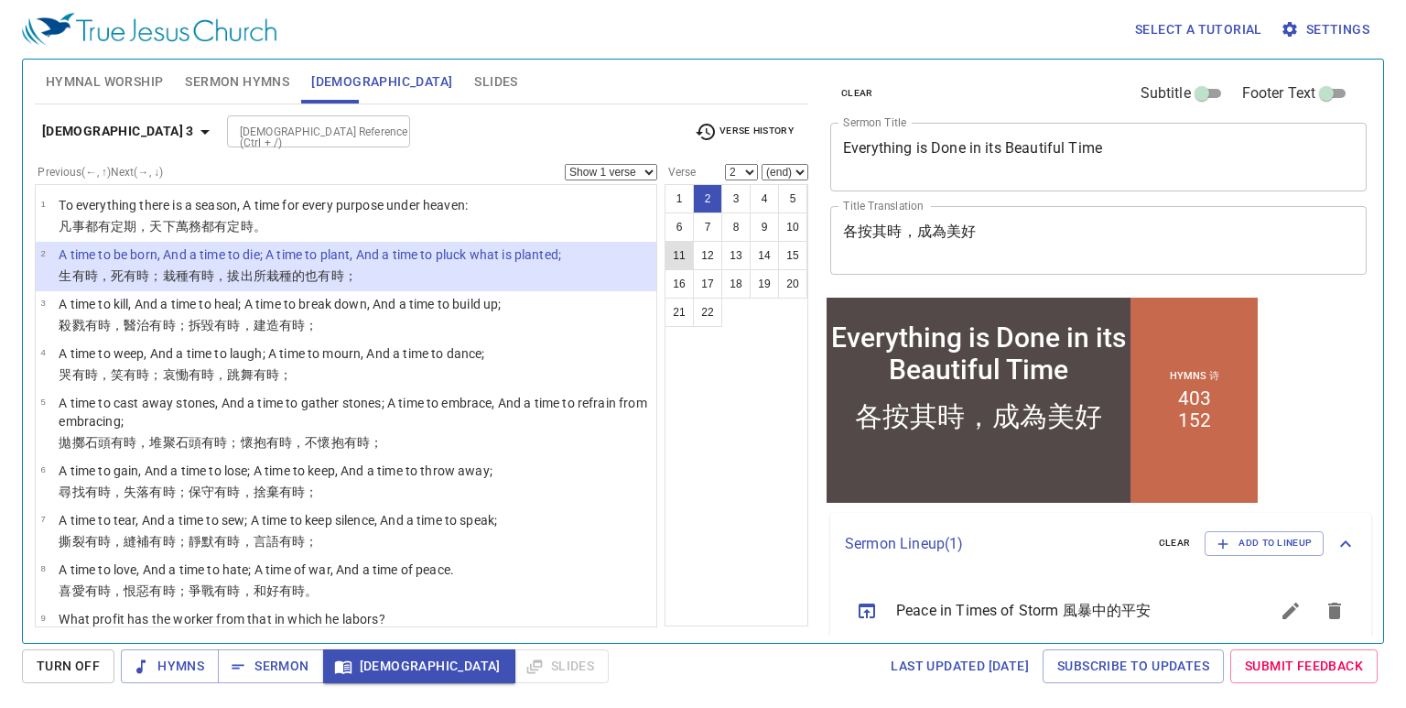
click at [685, 248] on button "11" at bounding box center [679, 255] width 29 height 29
select select "11"
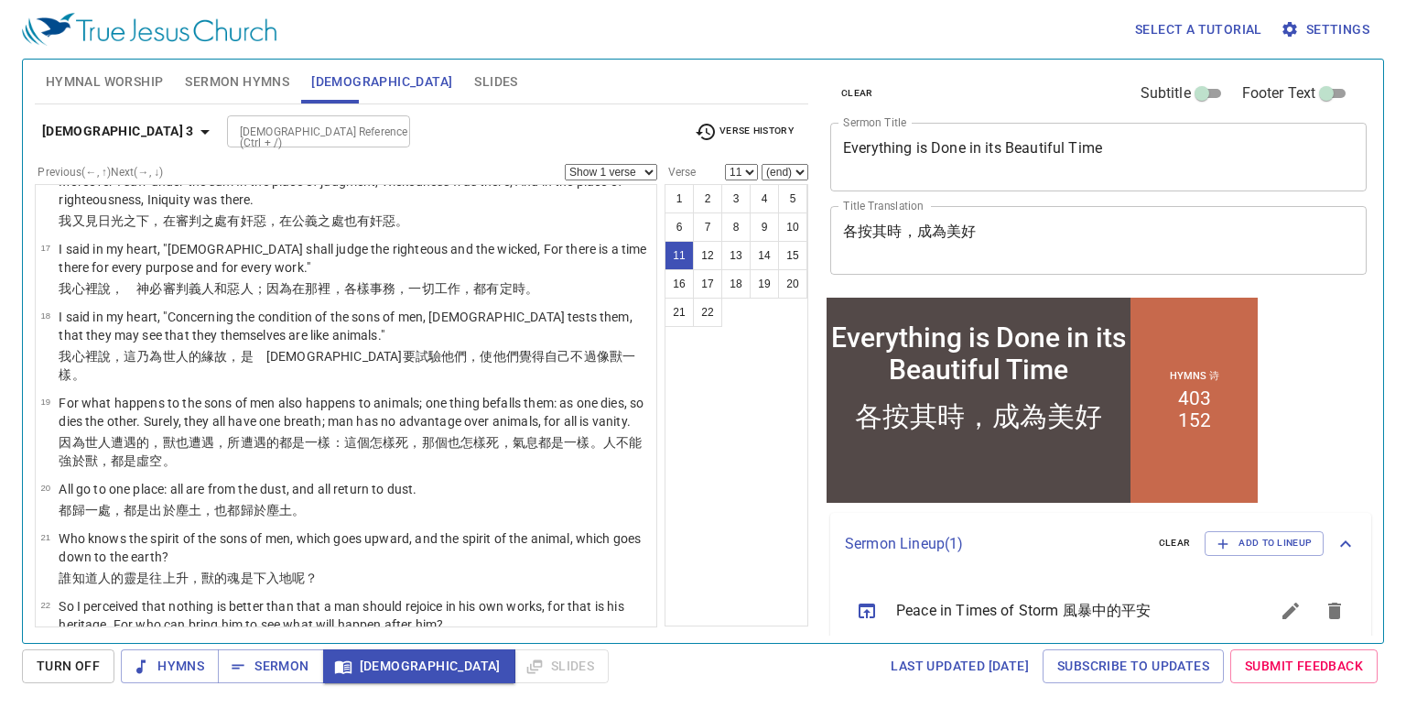
scroll to position [917, 0]
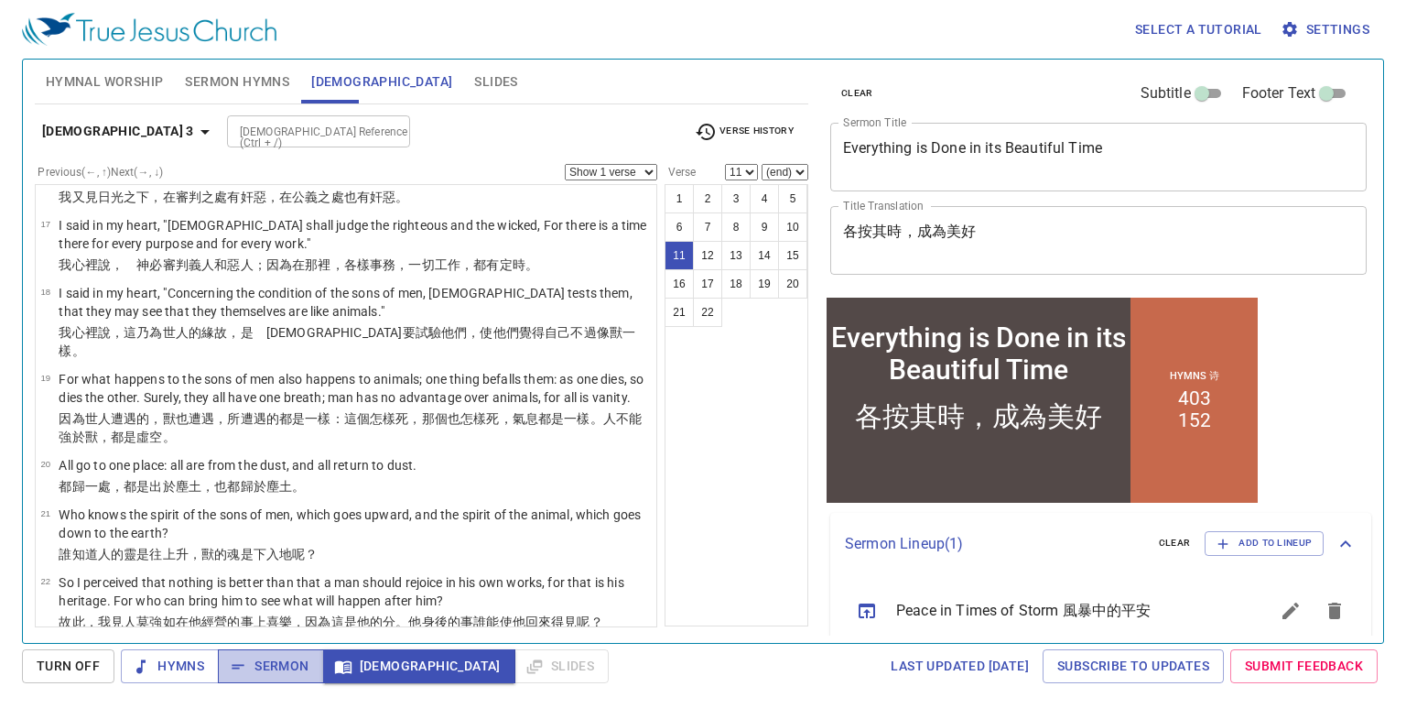
click at [283, 667] on span "Sermon" at bounding box center [270, 665] width 76 height 23
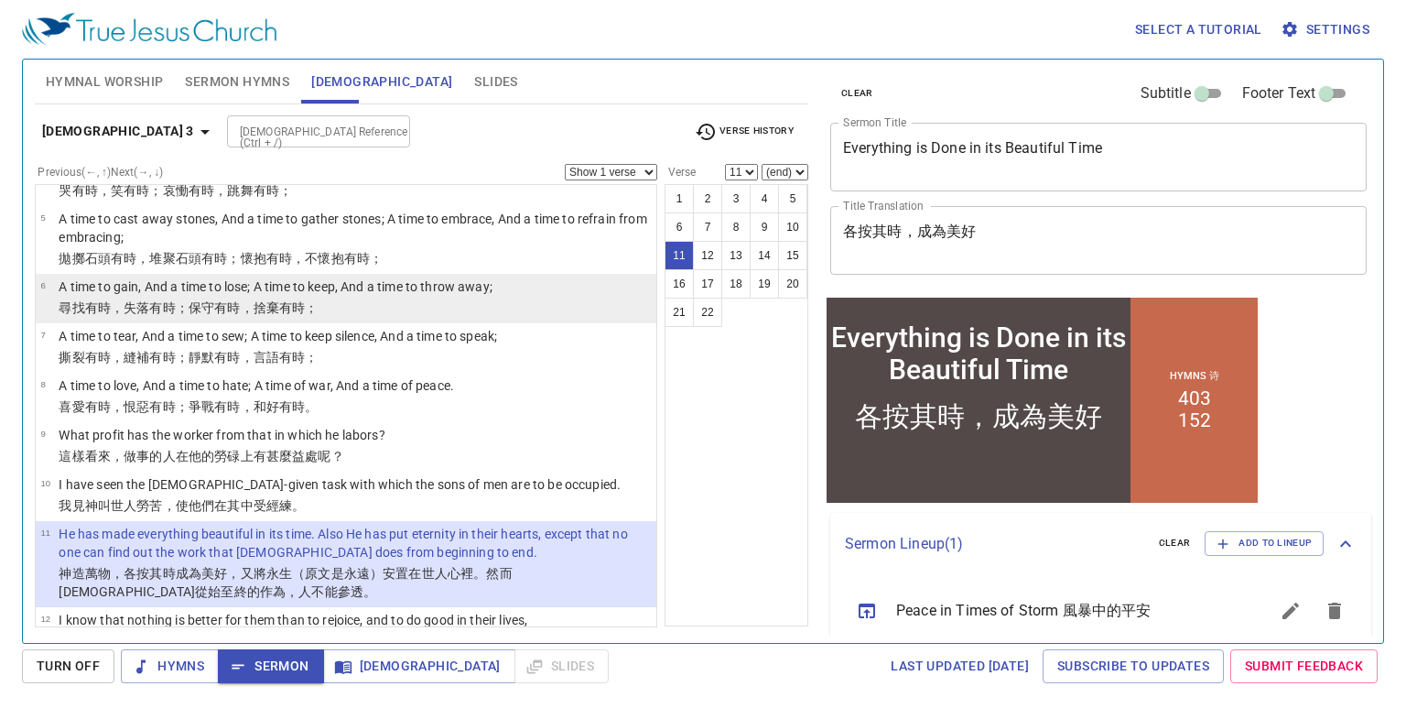
scroll to position [439, 0]
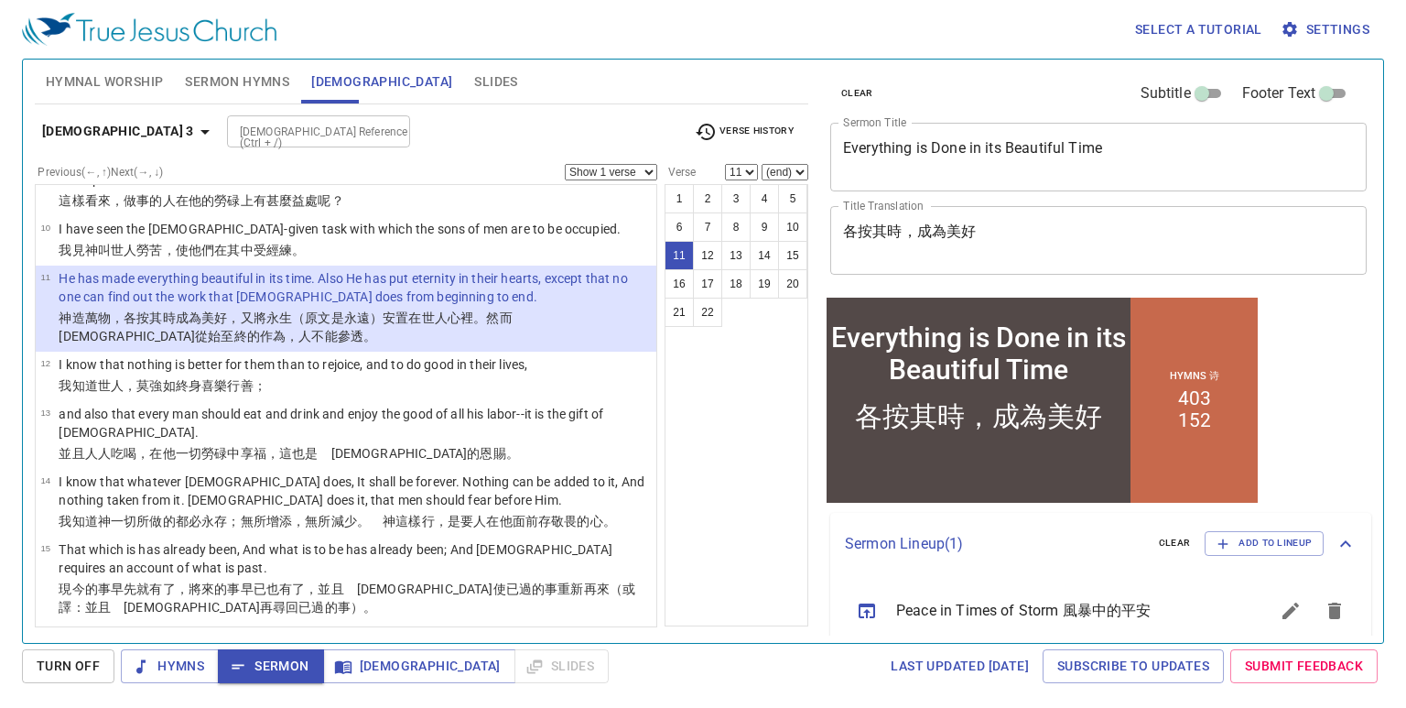
click at [511, 319] on wh3820 "。然而　神 從始 至終 的作為 ，人 不能 參透 。" at bounding box center [292, 326] width 466 height 33
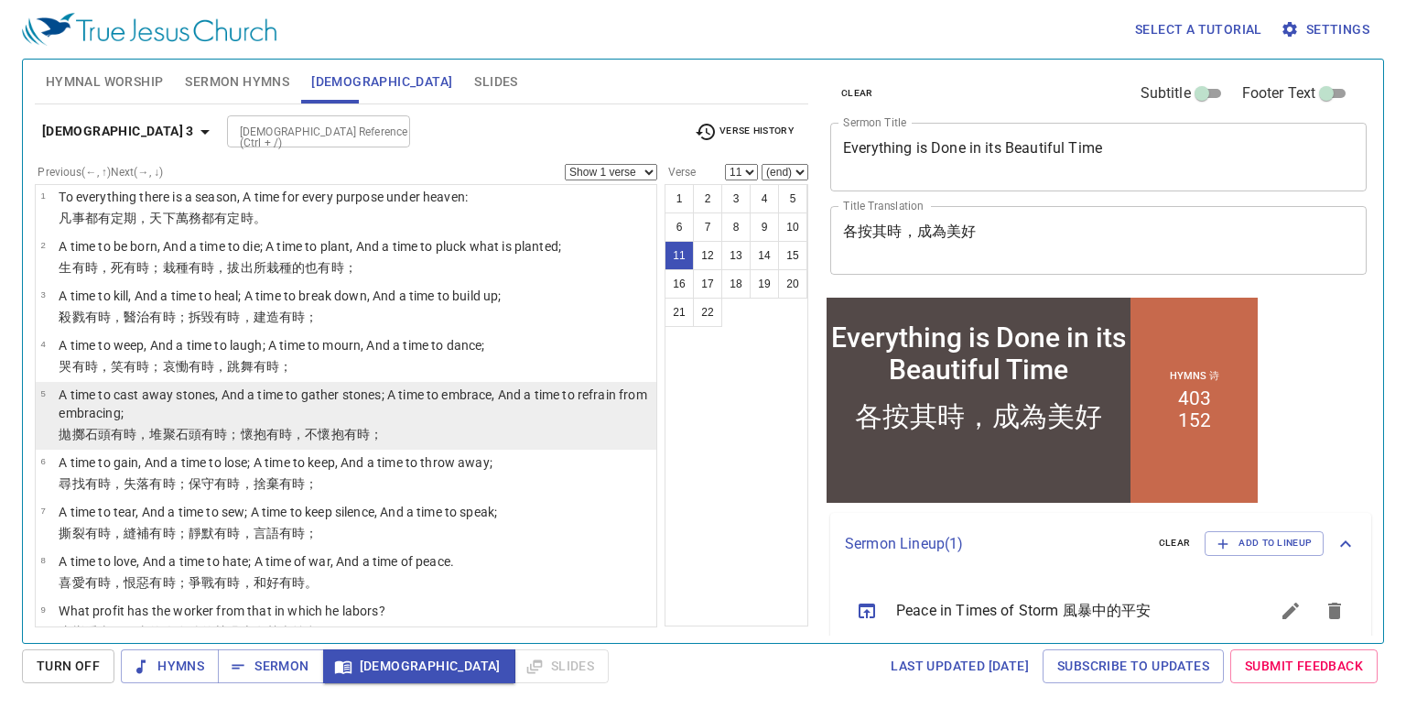
scroll to position [0, 0]
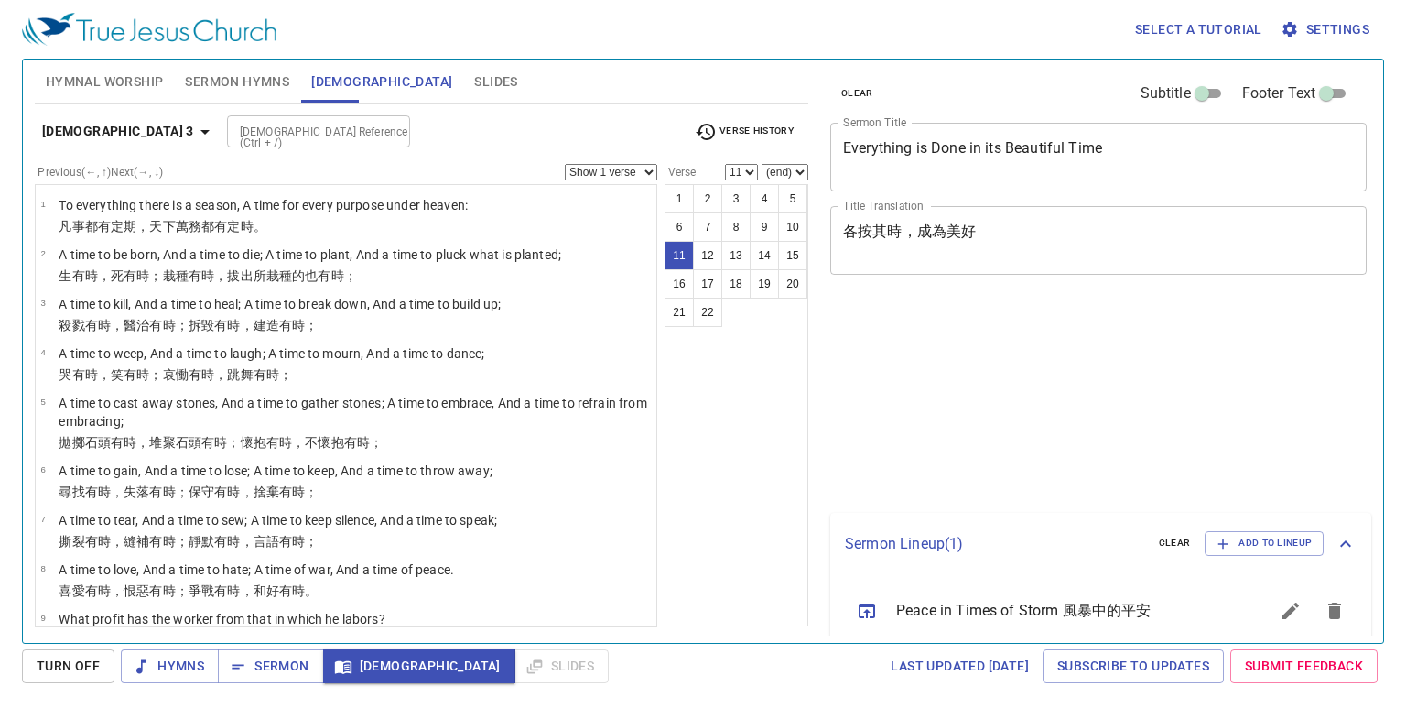
select select "11"
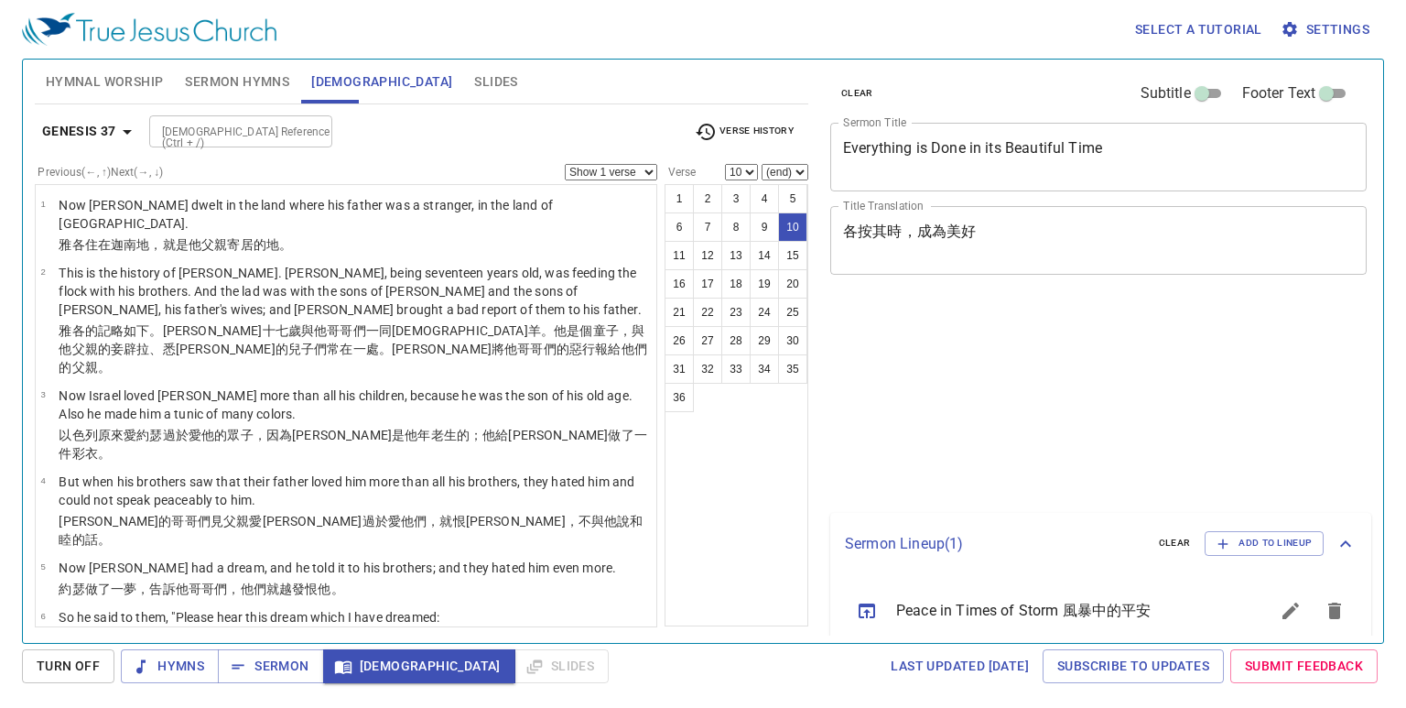
select select "10"
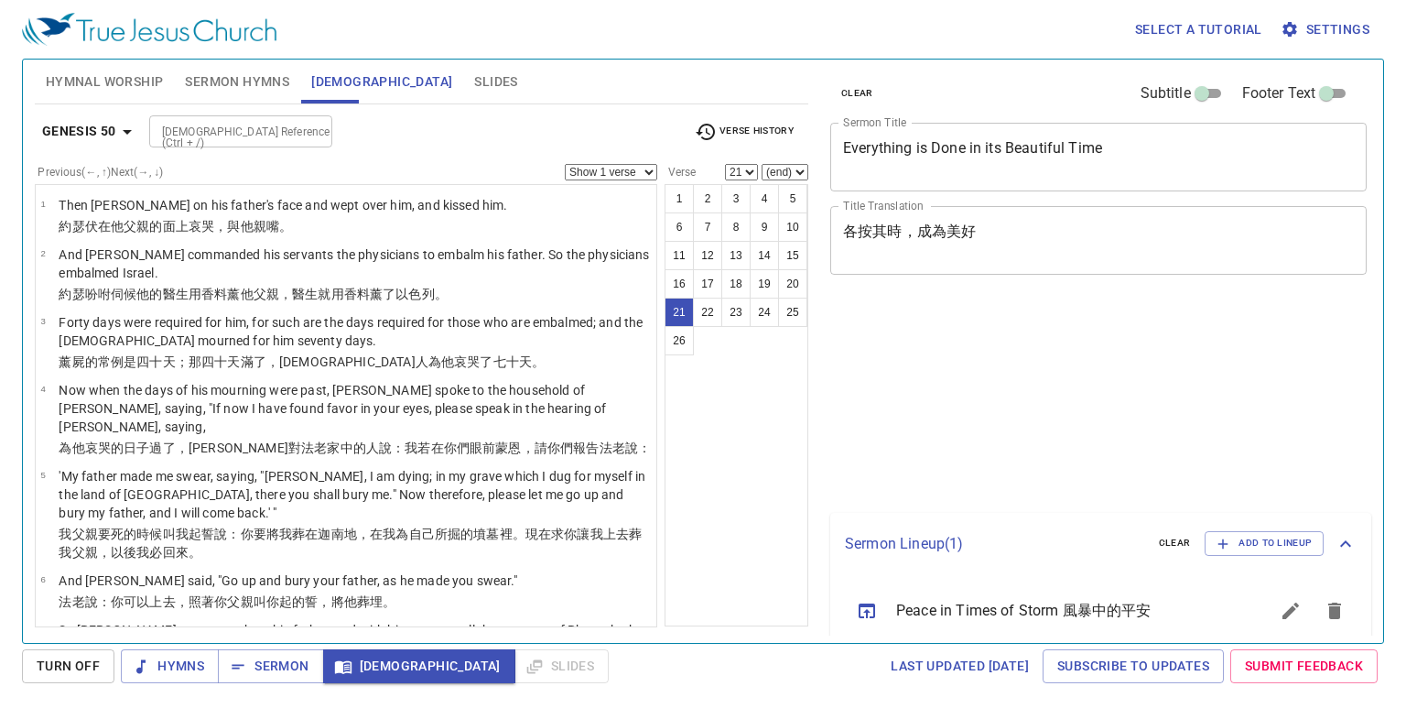
select select "21"
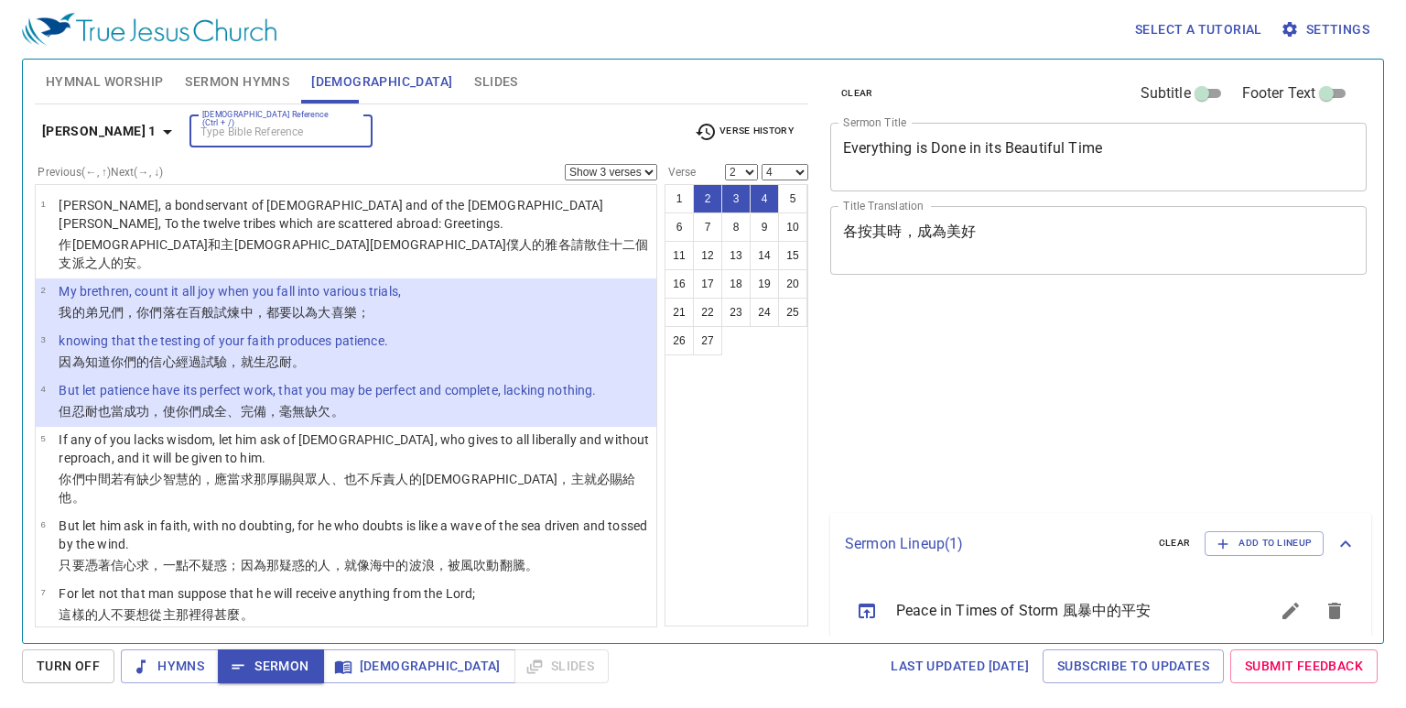
select select "3"
select select "2"
select select "4"
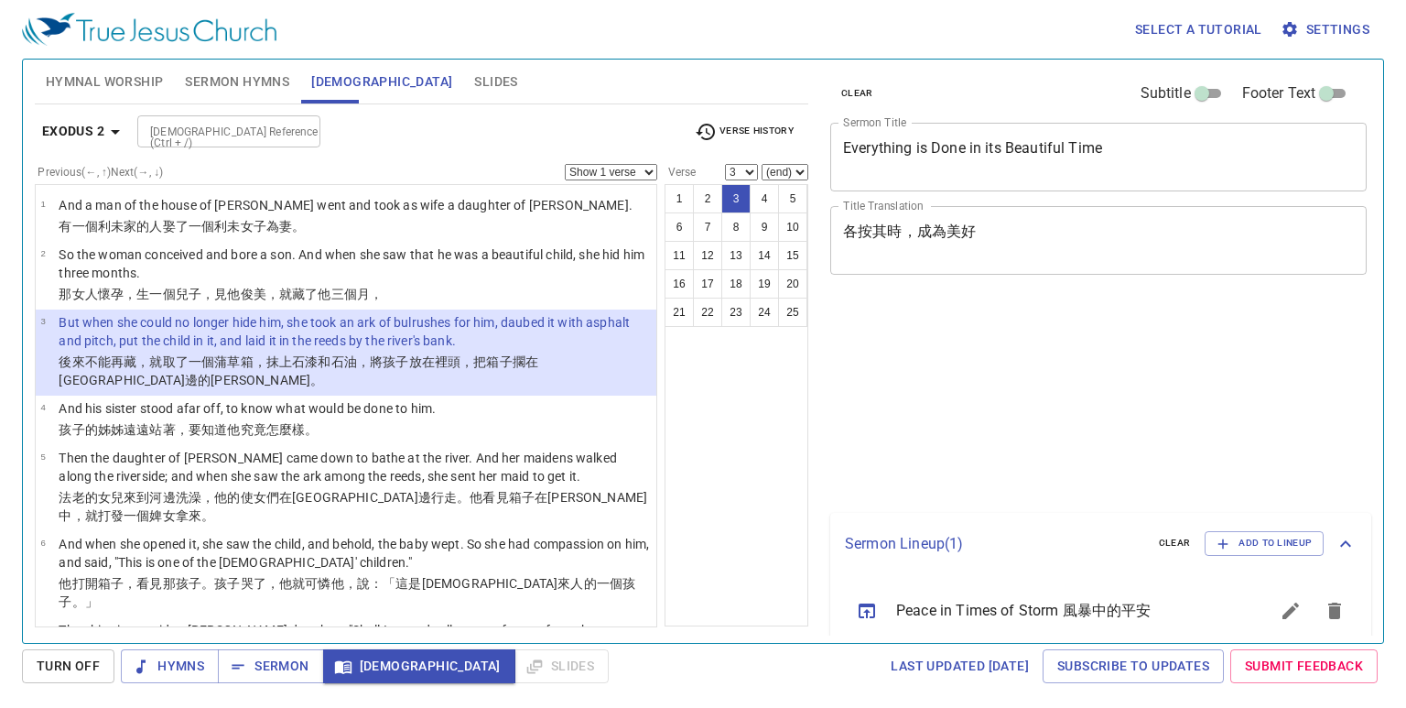
select select "3"
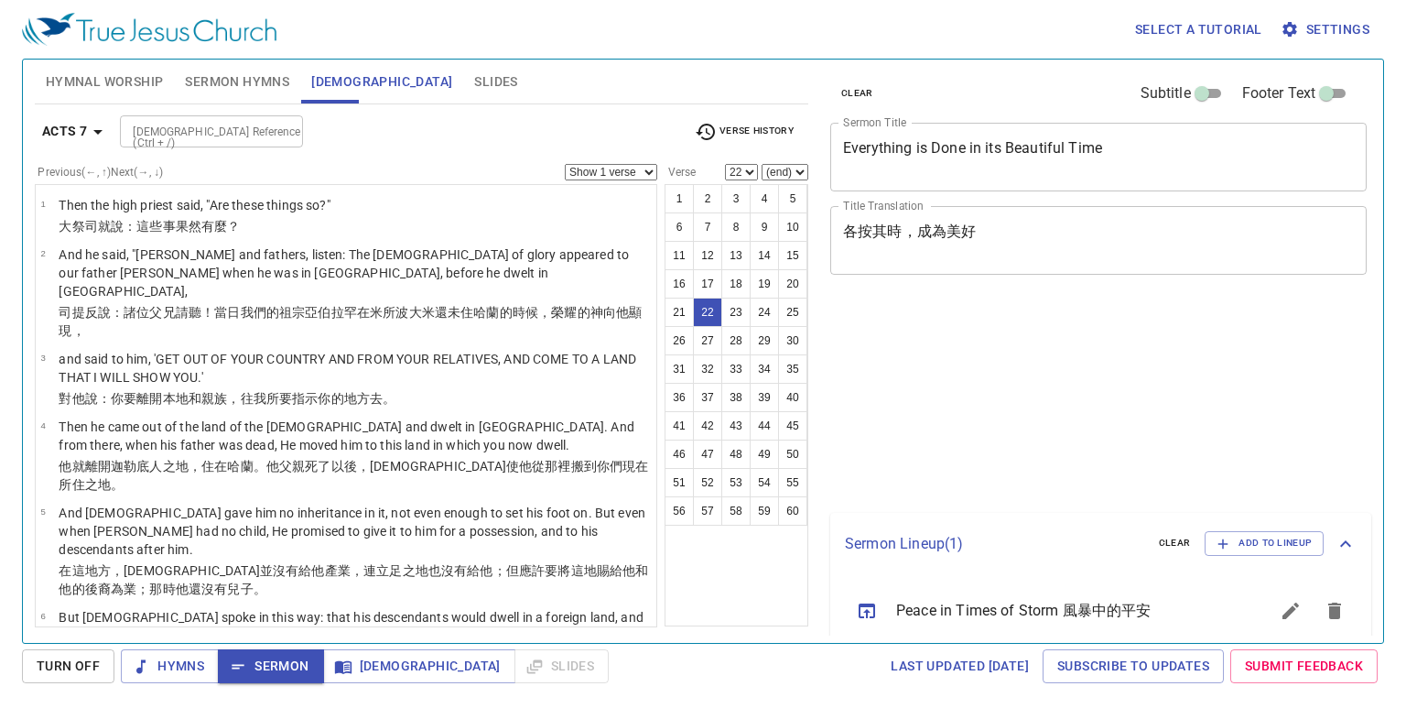
select select "22"
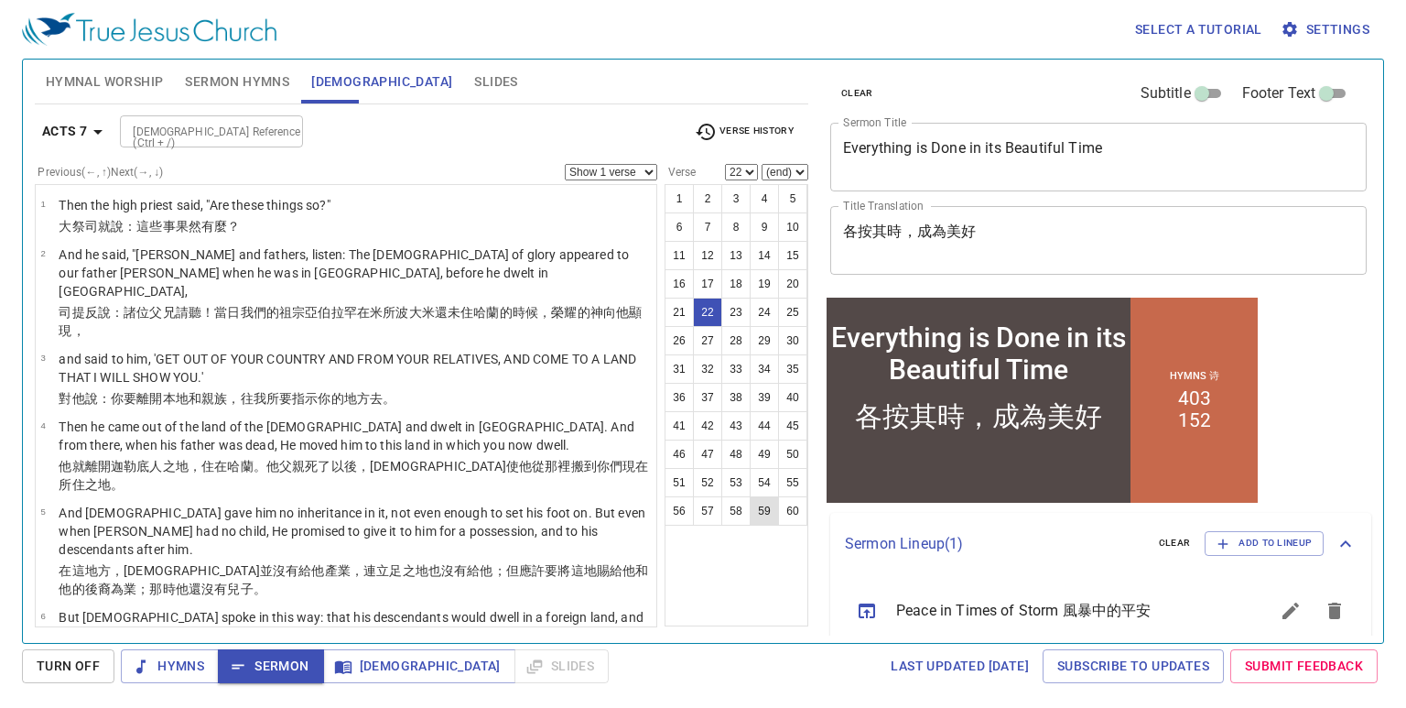
scroll to position [1071, 0]
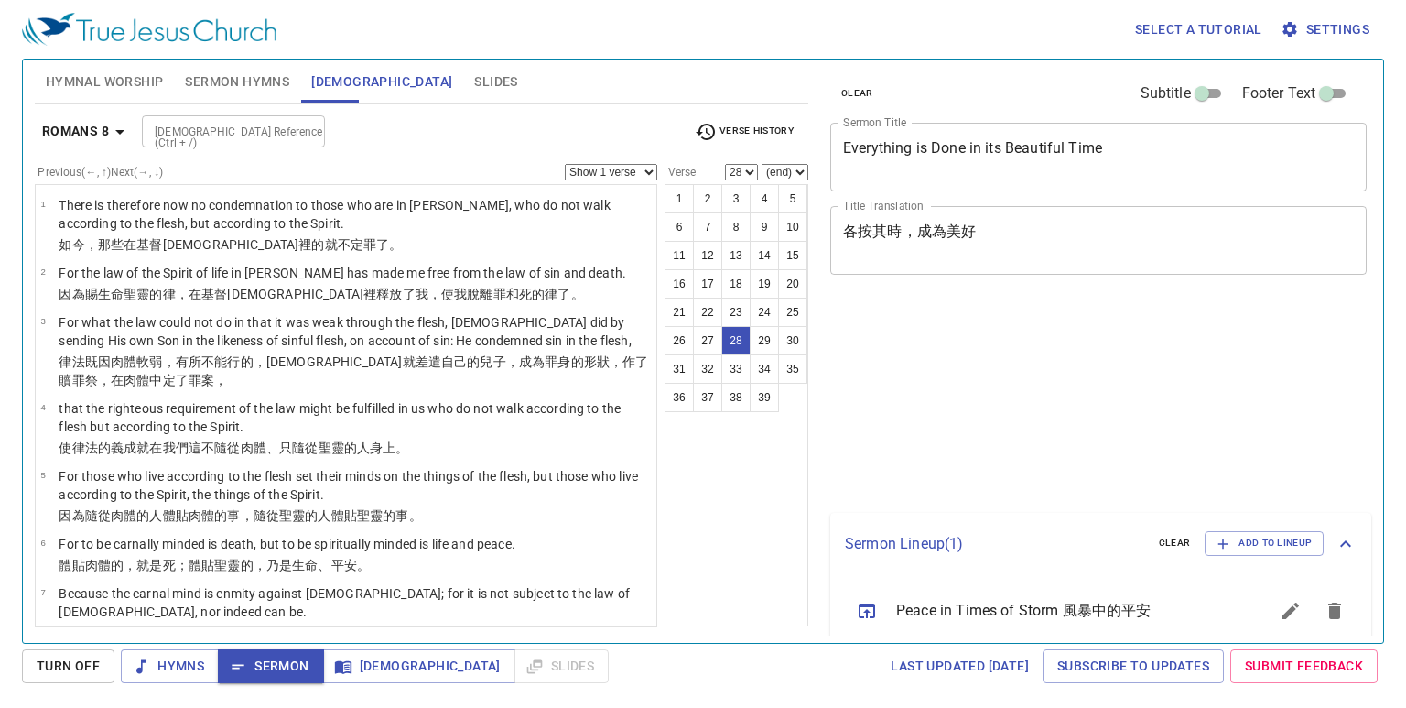
select select "28"
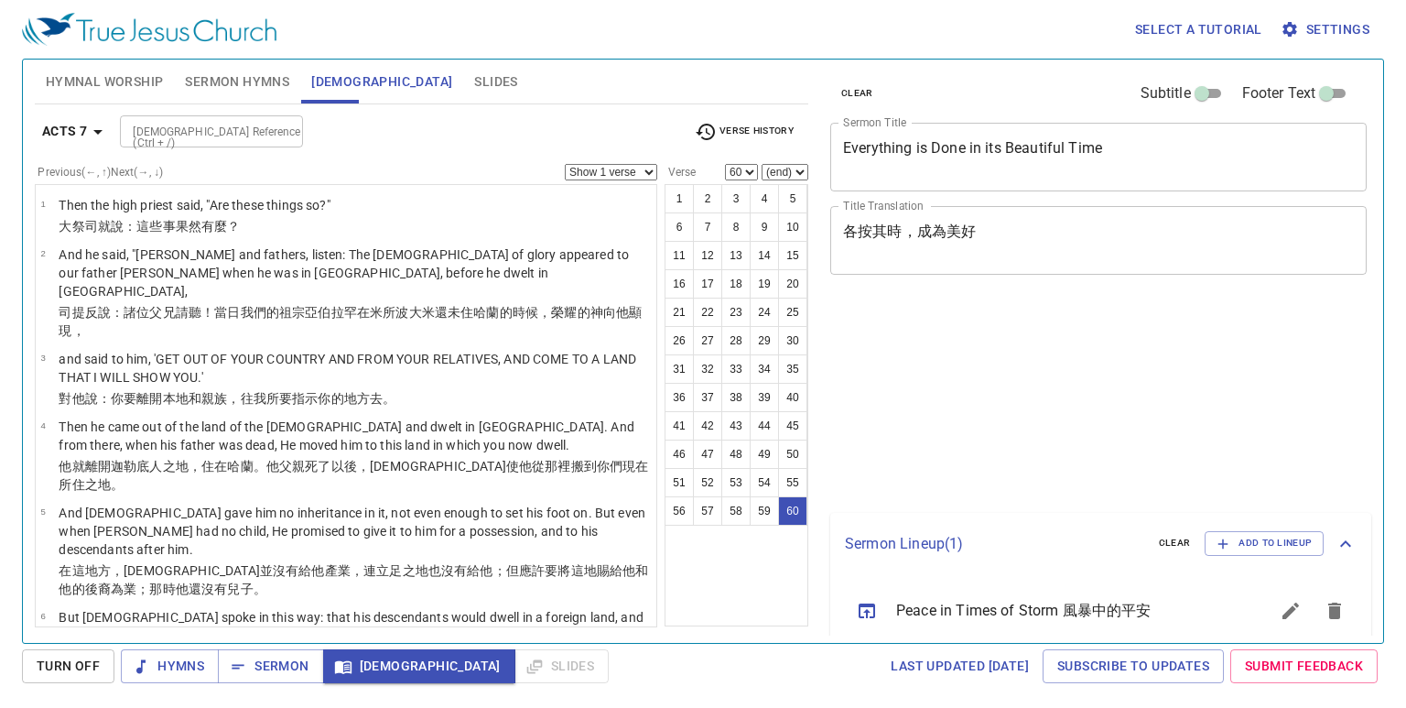
select select "60"
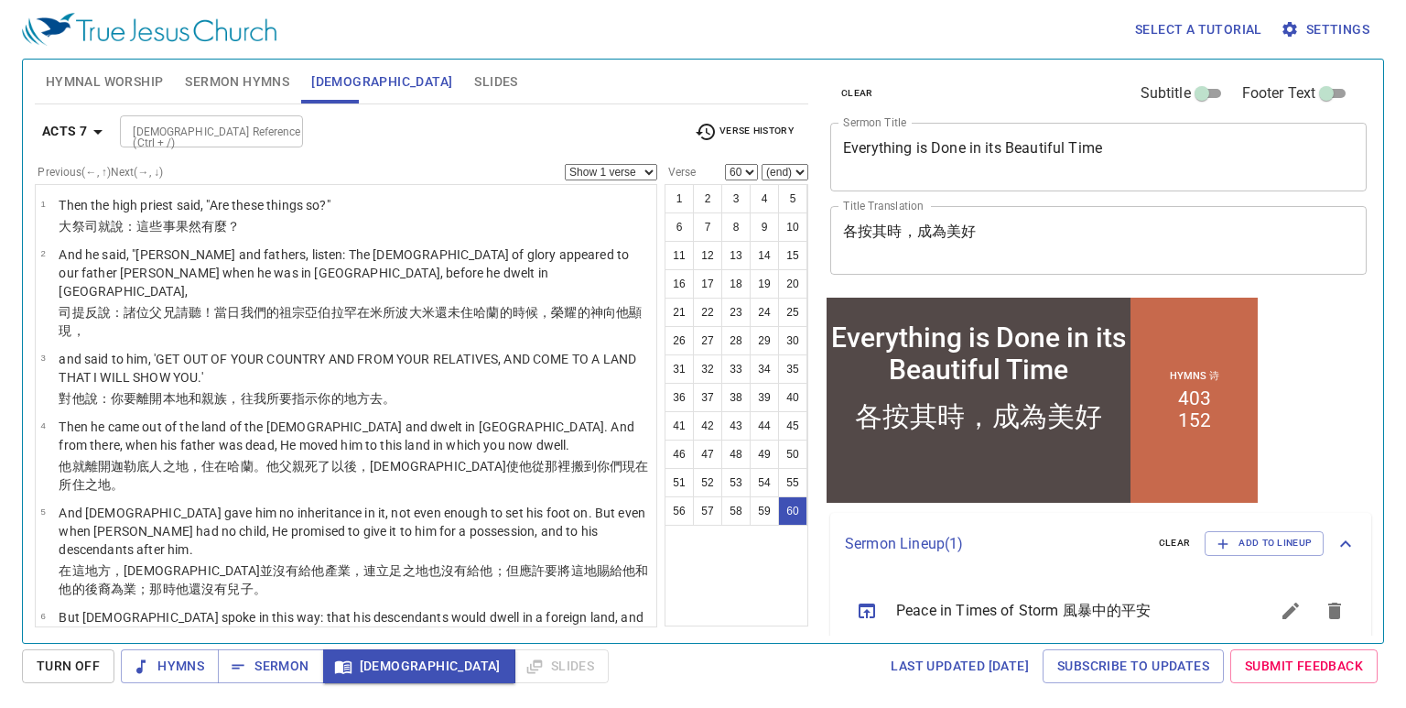
scroll to position [3510, 0]
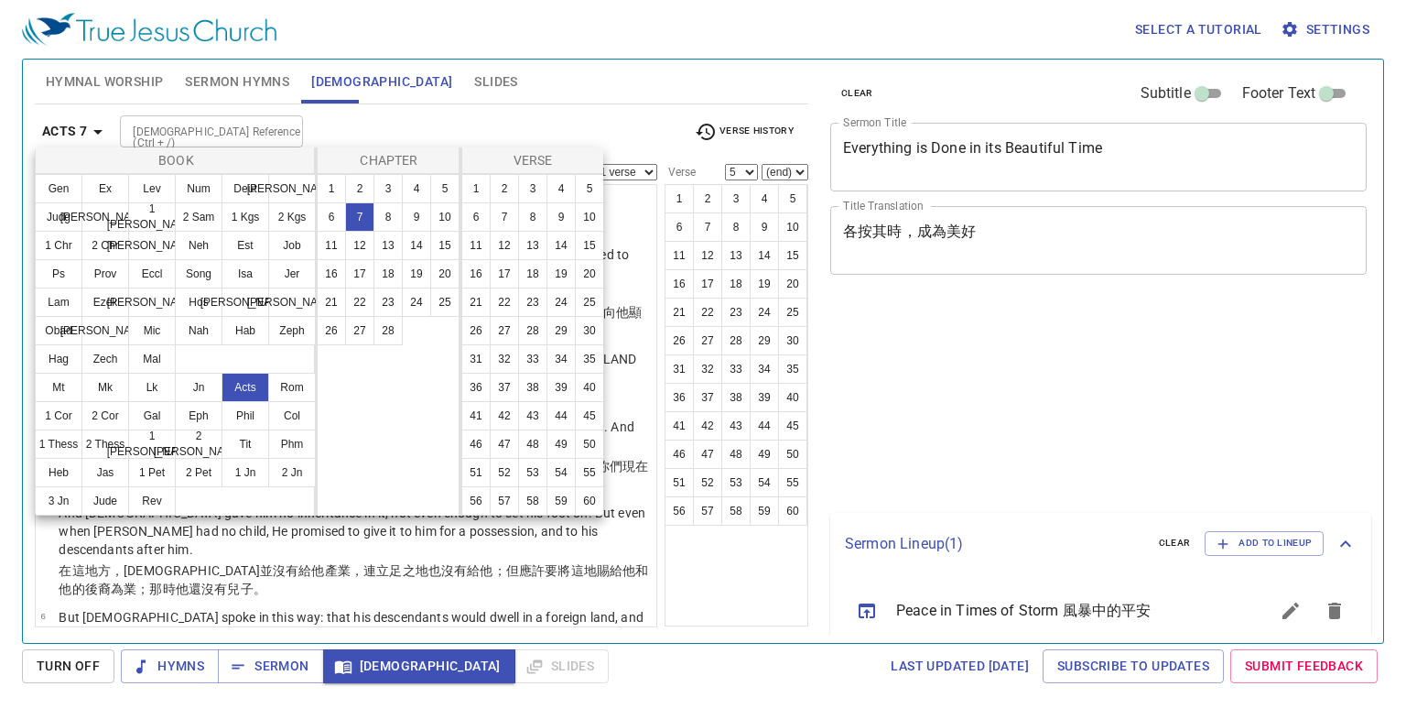
select select "5"
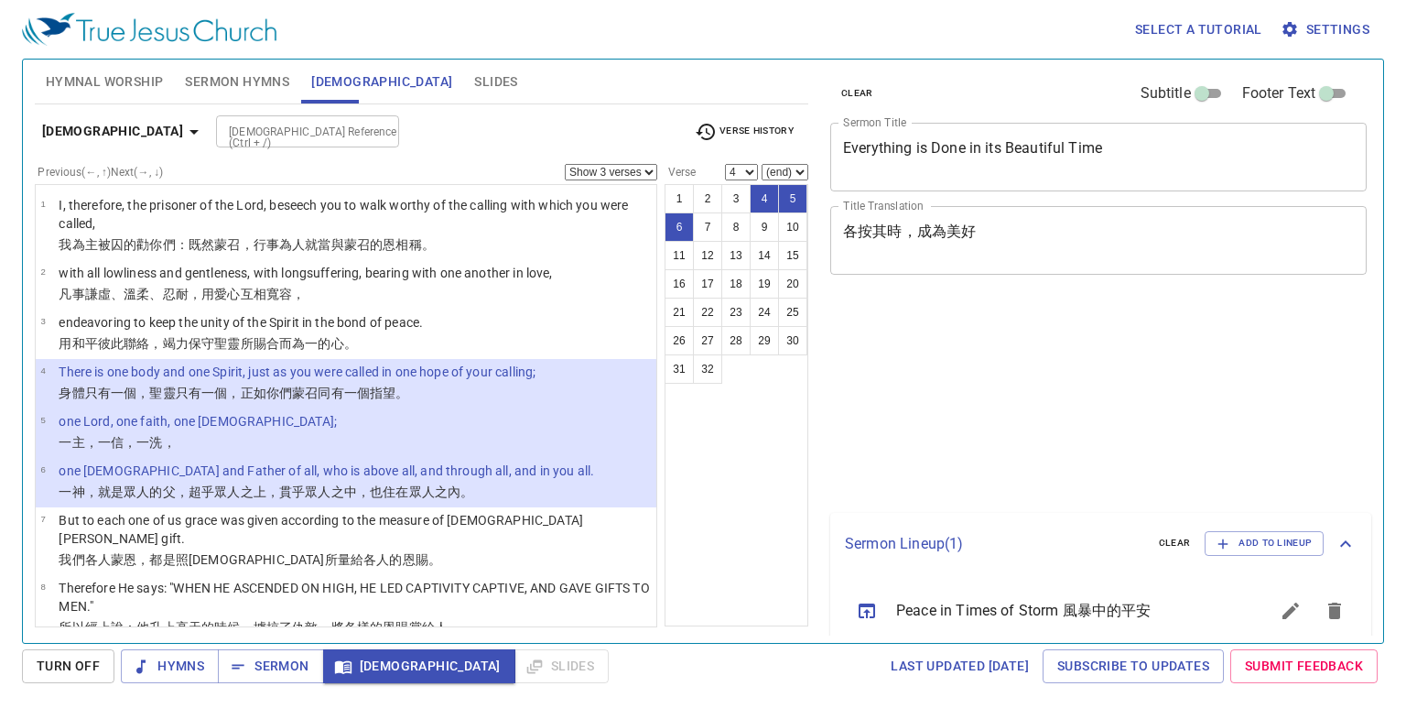
select select "3"
select select "4"
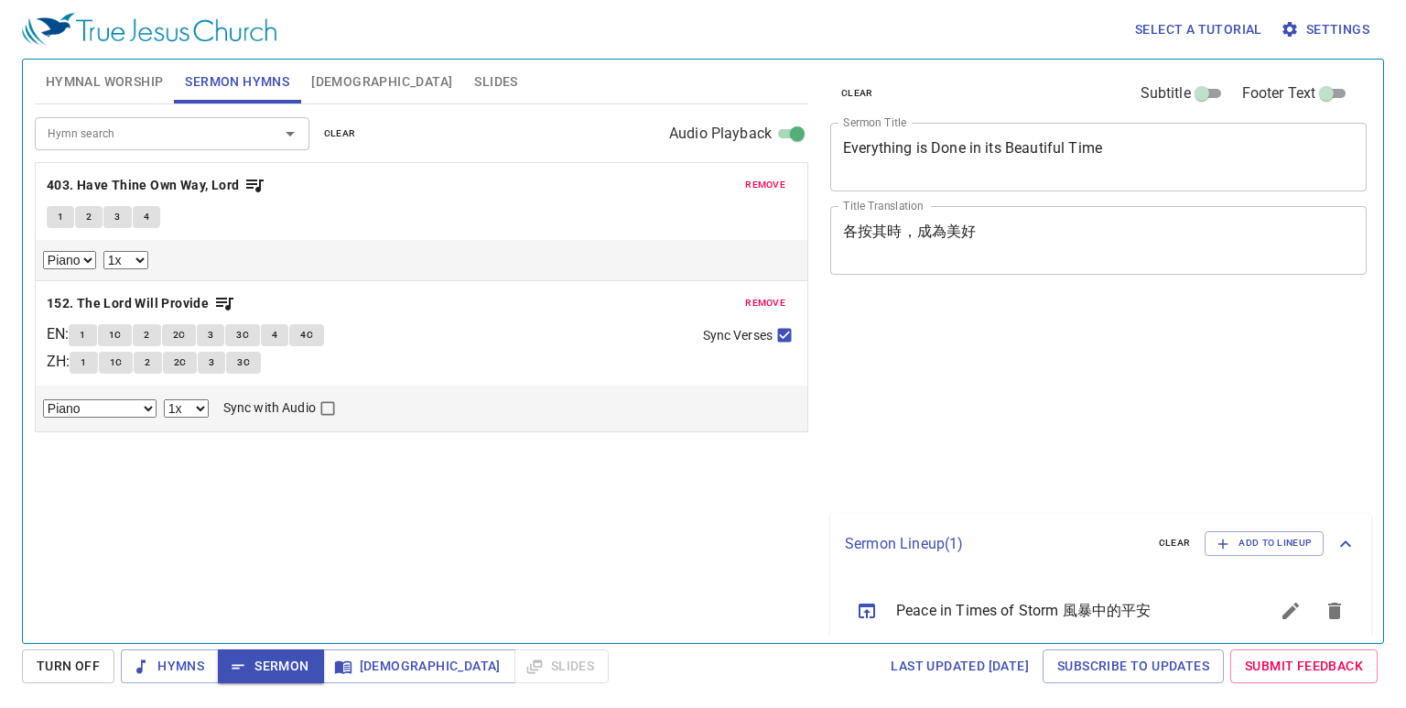
select select "1"
